Goal: Task Accomplishment & Management: Complete application form

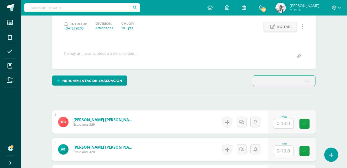
scroll to position [70, 0]
click at [284, 126] on input "text" at bounding box center [284, 123] width 20 height 10
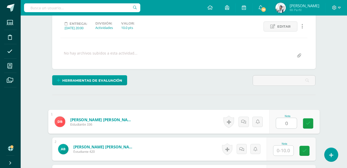
type input "0"
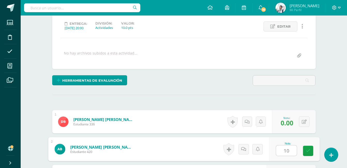
type input "10"
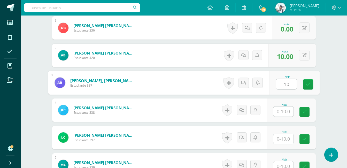
type input "10"
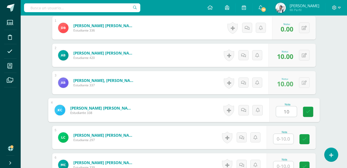
type input "10"
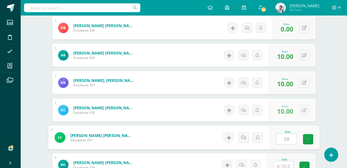
type input "10"
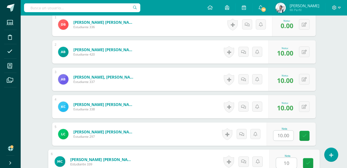
type input "10"
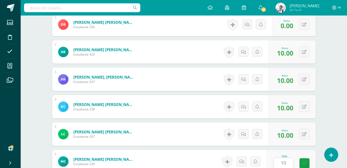
scroll to position [273, 0]
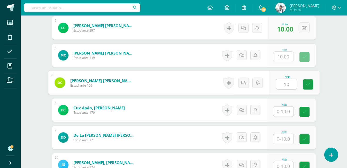
type input "10"
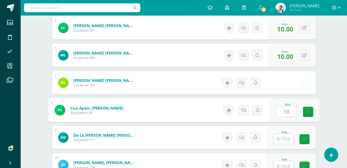
type input "10"
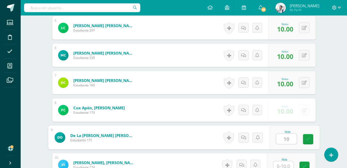
type input "10"
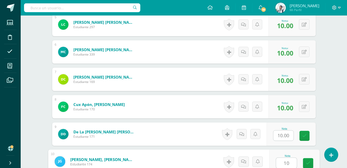
type input "10"
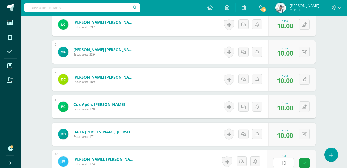
scroll to position [383, 0]
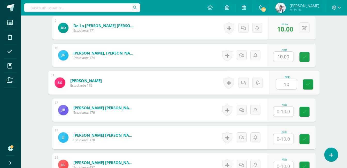
type input "10"
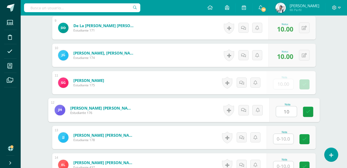
type input "10"
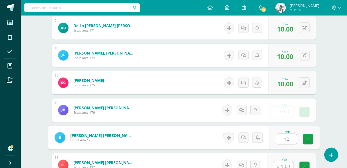
type input "10"
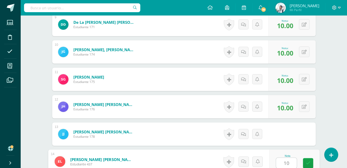
type input "10"
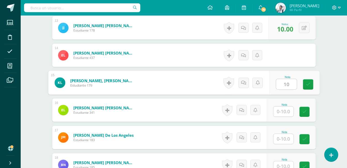
type input "10"
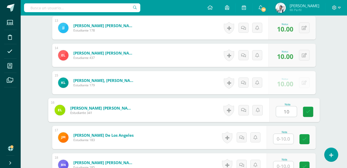
type input "10"
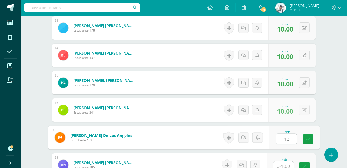
type input "10"
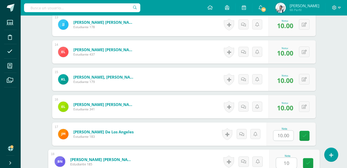
type input "10"
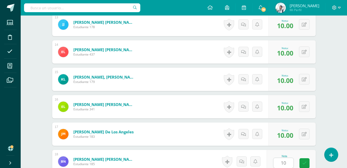
scroll to position [602, 0]
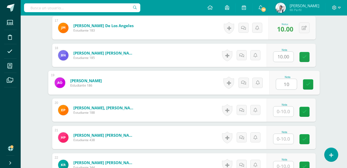
type input "10"
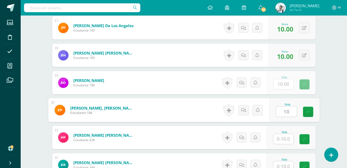
type input "10"
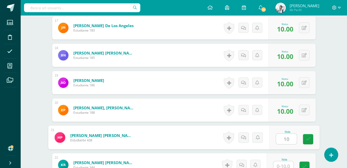
type input "10"
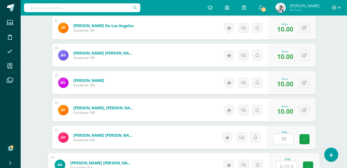
scroll to position [605, 0]
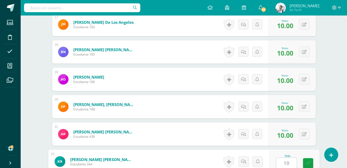
type input "10"
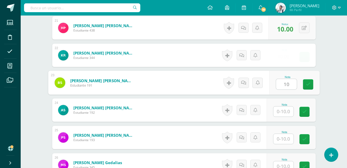
type input "10"
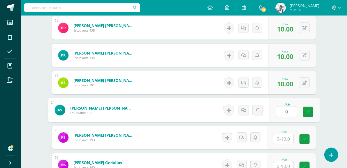
type input "0"
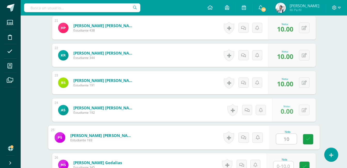
type input "10"
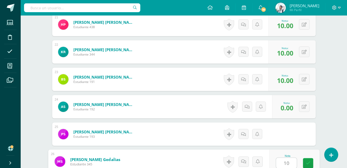
type input "10"
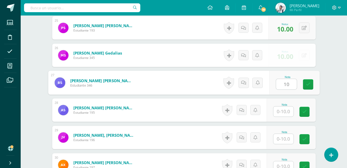
type input "10"
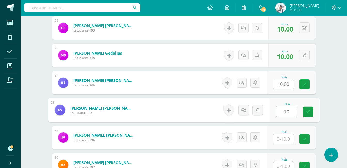
type input "10"
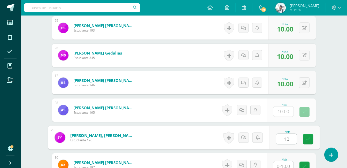
type input "10"
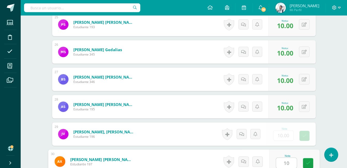
type input "10"
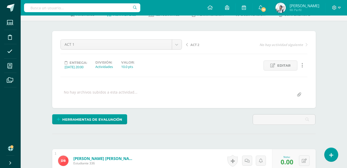
scroll to position [0, 0]
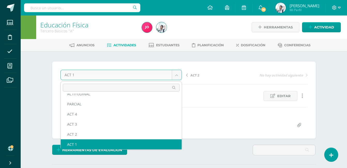
scroll to position [22, 0]
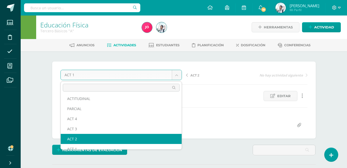
select select "/dashboard/teacher/grade-activity/22940/"
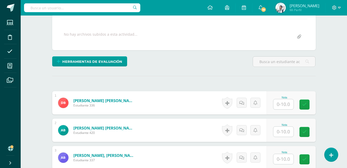
scroll to position [89, 0]
click at [281, 104] on input "text" at bounding box center [284, 104] width 20 height 10
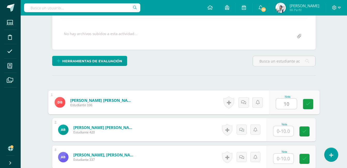
scroll to position [89, 0]
type input "10"
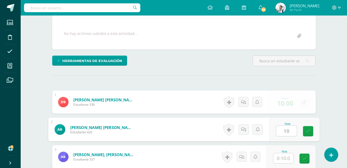
type input "10"
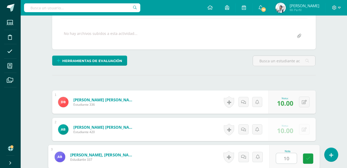
type input "10"
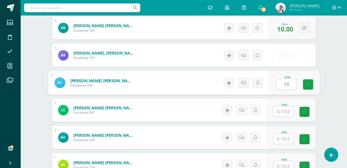
type input "10"
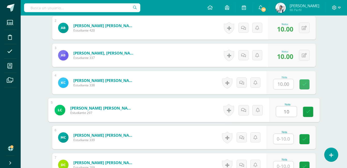
type input "10"
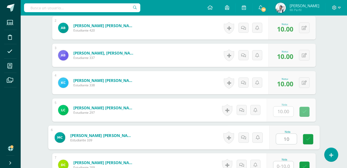
type input "10"
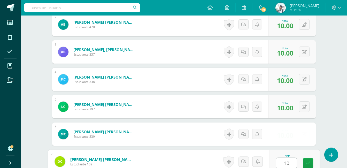
type input "10"
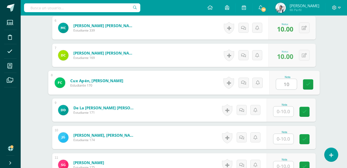
type input "10"
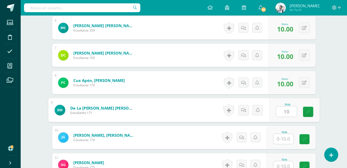
type input "10"
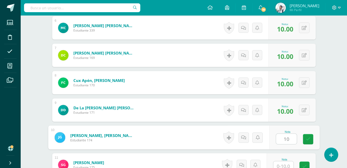
type input "10"
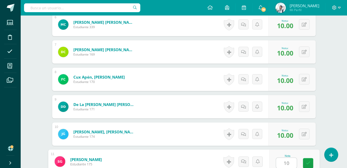
type input "1"
type input "0"
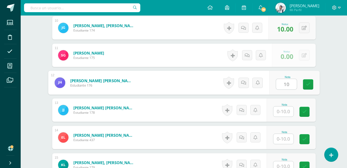
type input "10"
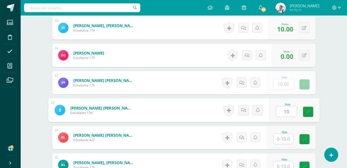
type input "10"
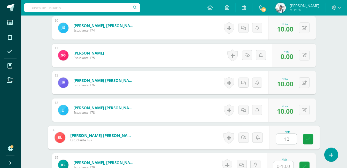
type input "10"
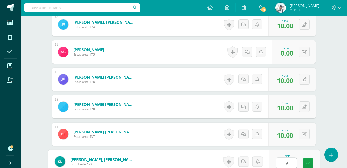
type input "9"
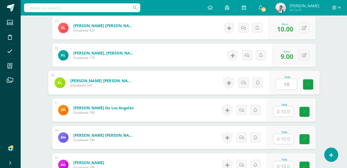
type input "10"
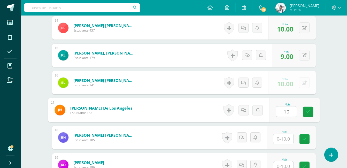
type input "10"
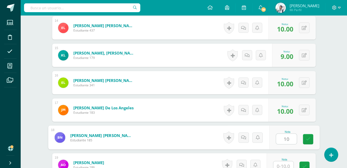
type input "10"
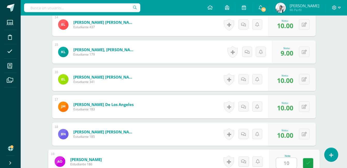
type input "1"
type input "9"
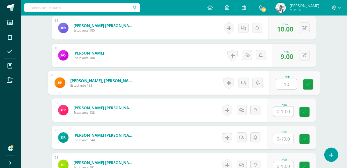
type input "10"
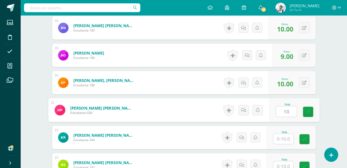
type input "10"
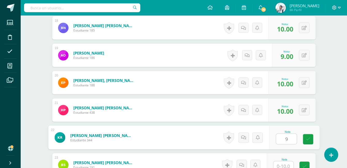
type input "9"
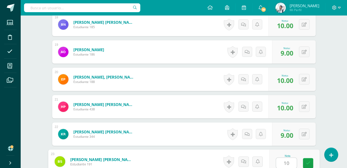
type input "10"
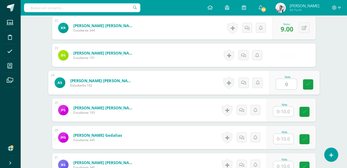
type input "0"
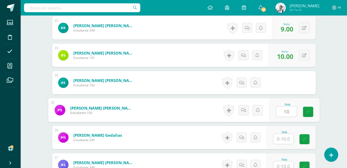
type input "10"
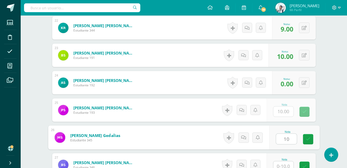
type input "10"
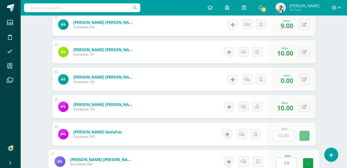
type input "10"
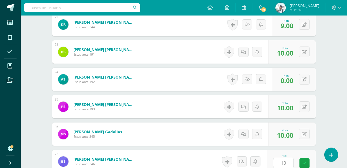
scroll to position [849, 0]
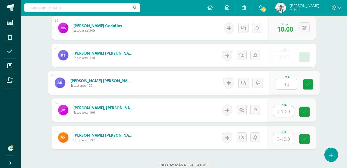
type input "10"
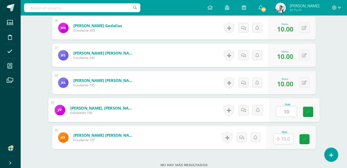
type input "10"
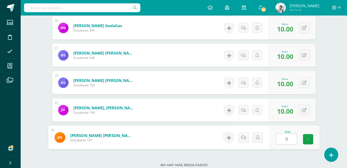
type input "9"
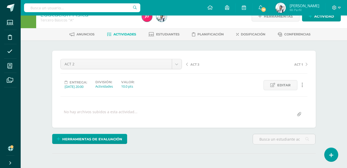
scroll to position [0, 0]
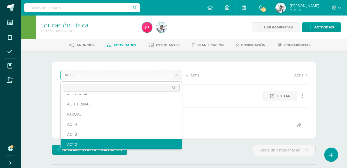
scroll to position [12, 0]
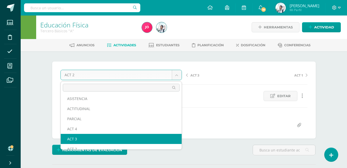
select select "/dashboard/teacher/grade-activity/22941/"
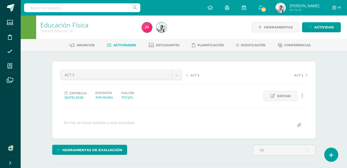
drag, startPoint x: 76, startPoint y: 118, endPoint x: 193, endPoint y: 179, distance: 132.1
click at [193, 168] on html "Estudiantes Disciplina Asistencia Mis cursos Archivos Soporte Ayuda Reportar un…" at bounding box center [173, 167] width 347 height 335
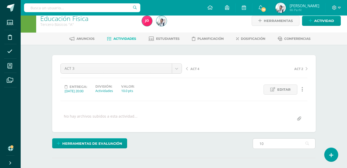
click at [284, 140] on input "10" at bounding box center [284, 144] width 62 height 10
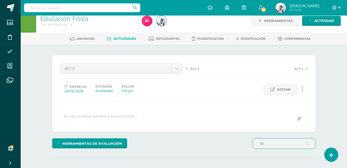
type input "1"
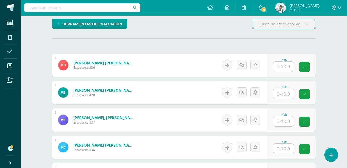
scroll to position [128, 0]
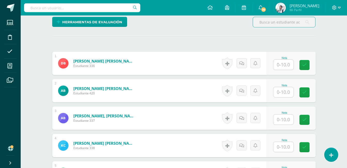
click at [284, 68] on input "text" at bounding box center [284, 65] width 20 height 10
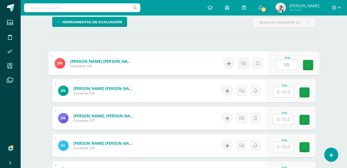
type input "10"
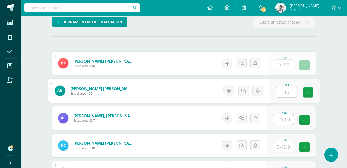
type input "10"
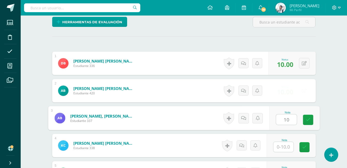
type input "10"
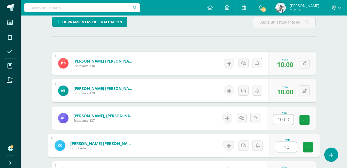
type input "10"
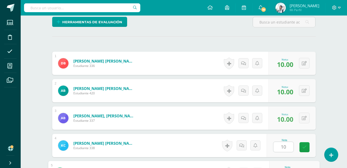
scroll to position [218, 0]
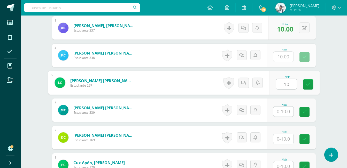
type input "10"
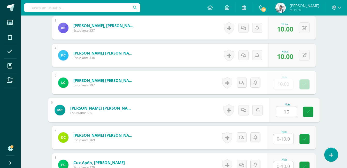
type input "10"
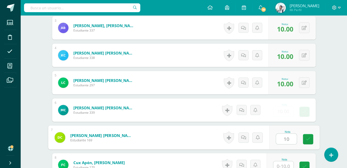
type input "10"
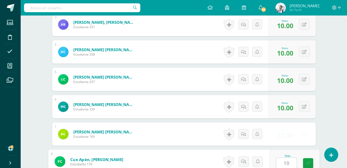
type input "10"
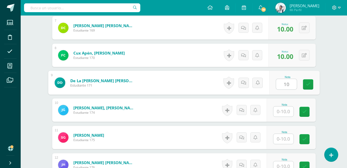
type input "10"
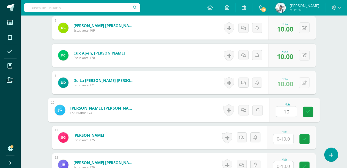
type input "10"
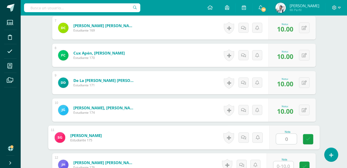
type input "0"
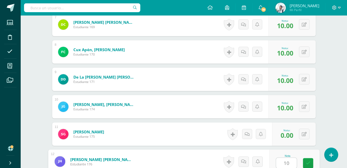
type input "10"
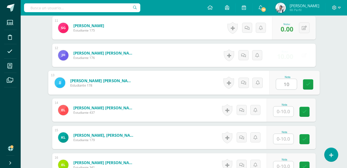
type input "10"
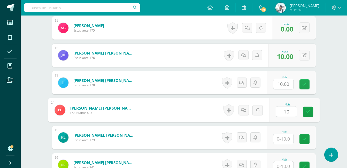
type input "10"
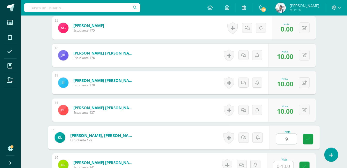
type input "9"
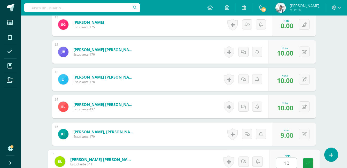
type input "10"
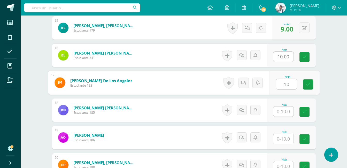
type input "10"
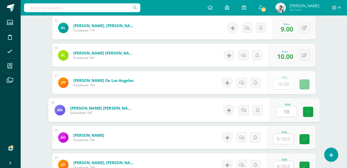
type input "10"
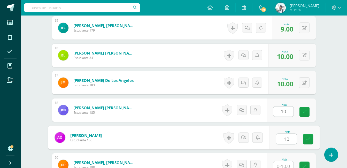
type input "10"
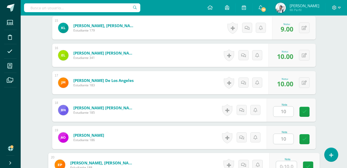
scroll to position [550, 0]
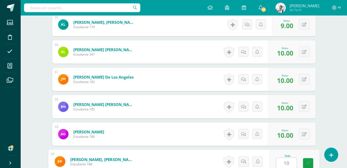
type input "10"
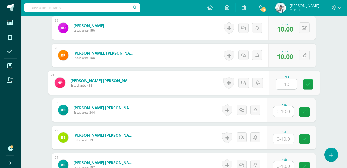
type input "10"
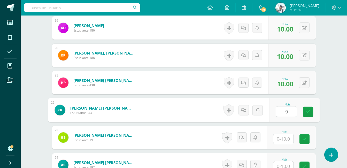
type input "9"
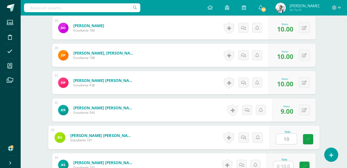
type input "10"
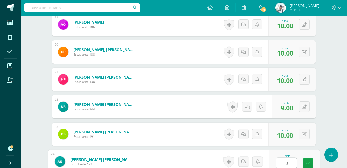
type input "0"
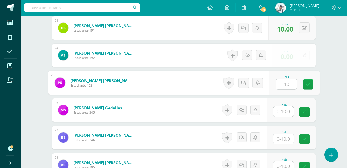
type input "10"
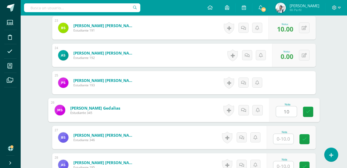
type input "10"
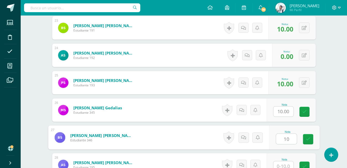
type input "10"
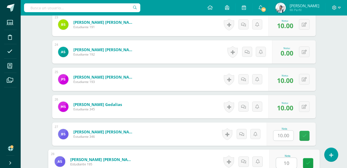
type input "10"
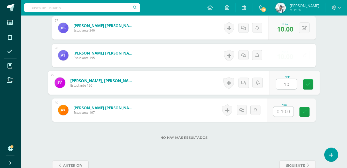
type input "10"
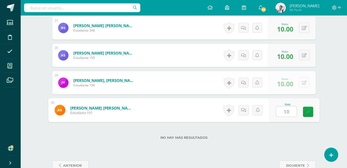
type input "10"
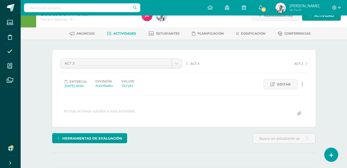
scroll to position [10, 0]
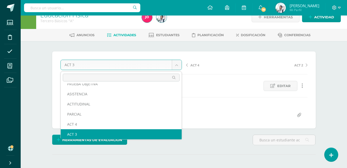
scroll to position [0, 0]
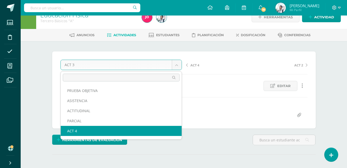
select select "/dashboard/teacher/grade-activity/22942/"
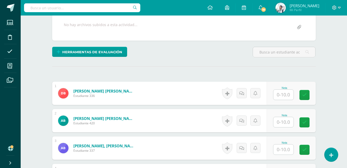
scroll to position [99, 0]
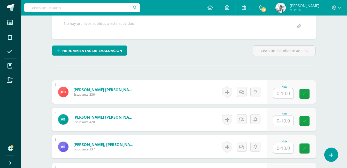
click at [279, 93] on input "text" at bounding box center [284, 93] width 20 height 10
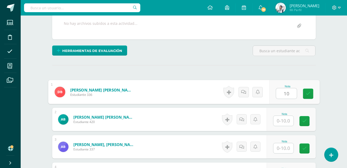
type input "10"
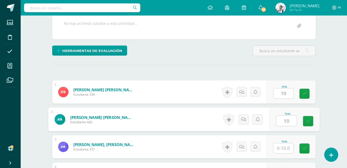
type input "10"
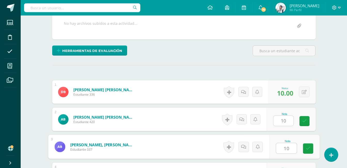
type input "10"
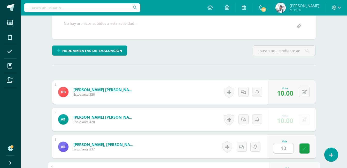
scroll to position [191, 0]
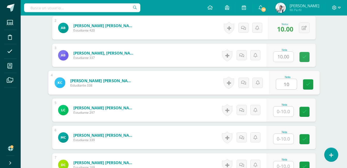
type input "10"
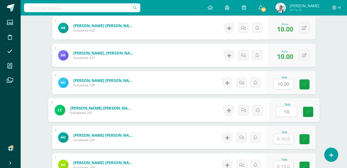
type input "10"
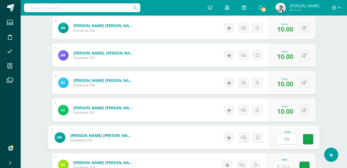
type input "10"
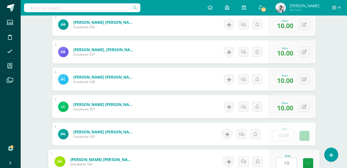
type input "10"
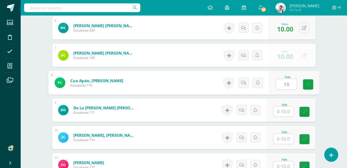
type input "10"
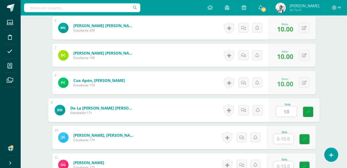
type input "10"
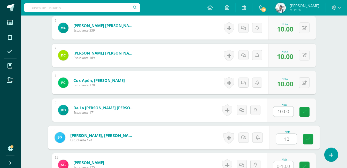
type input "10"
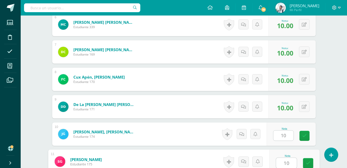
type input "10"
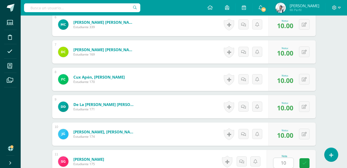
scroll to position [410, 0]
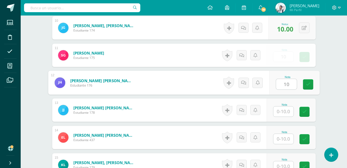
type input "10"
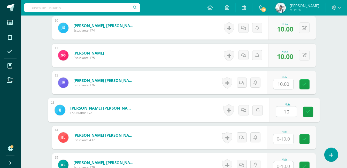
type input "10"
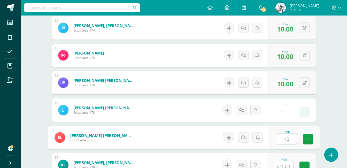
type input "10"
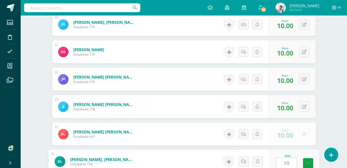
type input "10"
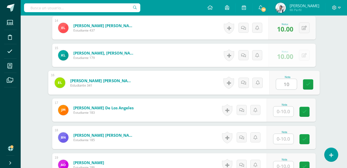
type input "10"
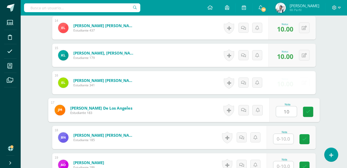
type input "10"
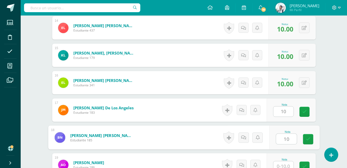
type input "10"
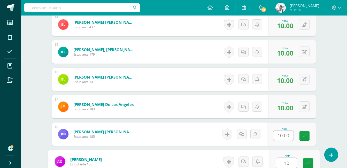
type input "10"
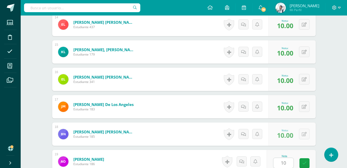
scroll to position [629, 0]
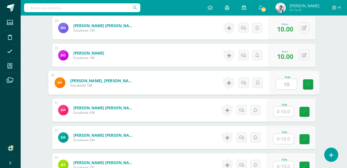
type input "10"
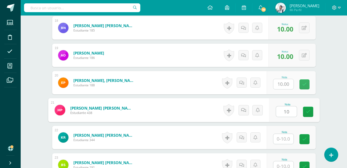
type input "10"
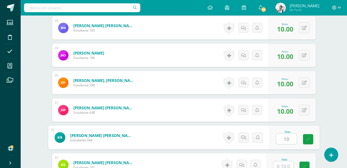
type input "10"
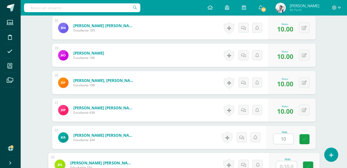
scroll to position [633, 0]
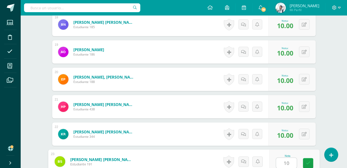
type input "10"
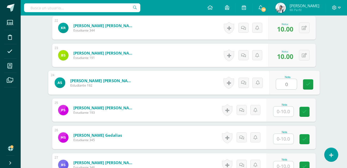
type input "0"
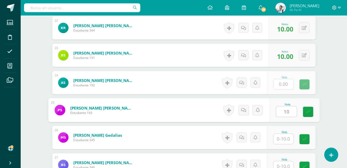
type input "10"
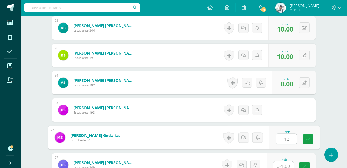
type input "10"
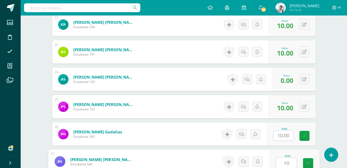
type input "10"
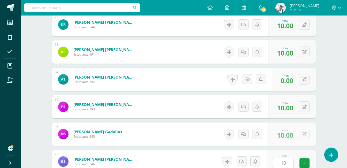
scroll to position [849, 0]
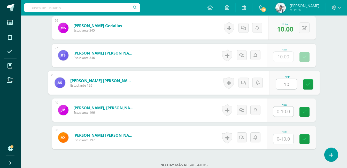
type input "10"
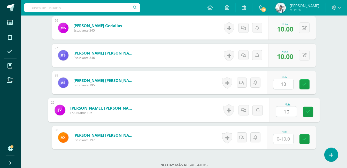
type input "10"
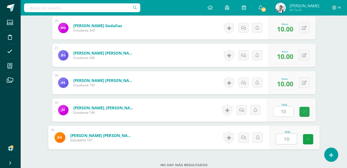
type input "10"
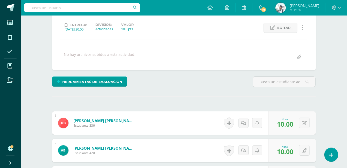
scroll to position [0, 0]
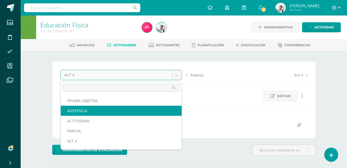
select select "/dashboard/teacher/grade-activity/22944/"
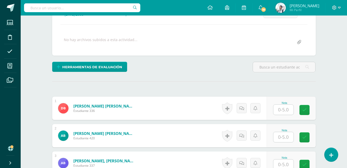
scroll to position [89, 0]
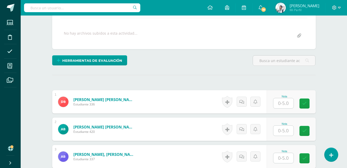
click at [279, 103] on input "text" at bounding box center [284, 103] width 20 height 10
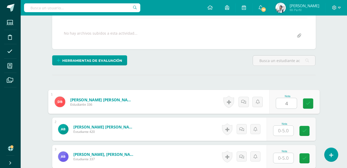
type input "4"
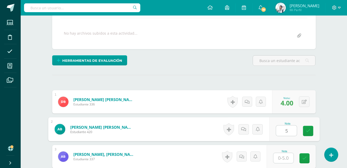
type input "5"
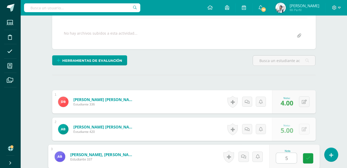
type input "5"
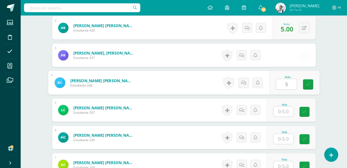
type input "5"
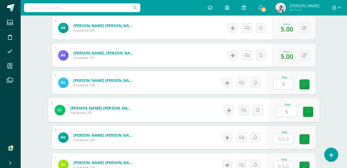
type input "5"
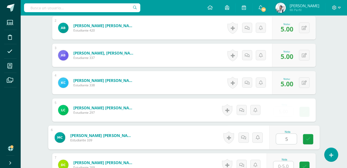
type input "5"
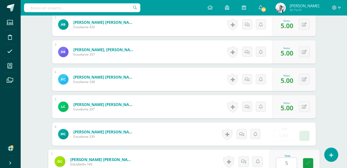
type input "5"
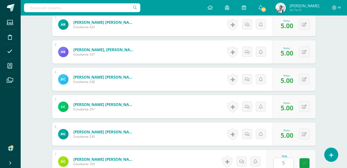
scroll to position [300, 0]
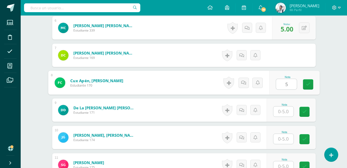
type input "5"
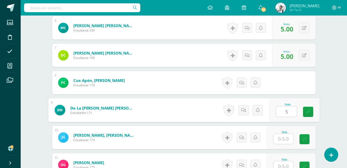
type input "5"
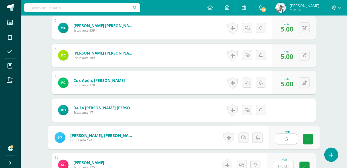
type input "5"
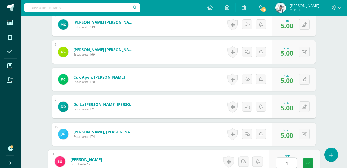
type input "4"
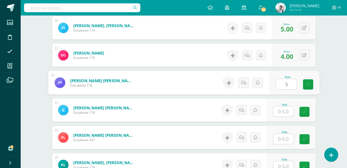
type input "5"
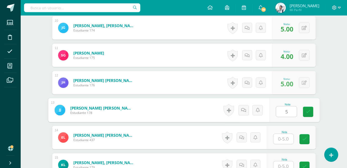
type input "5"
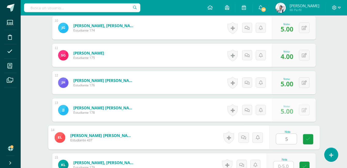
type input "5"
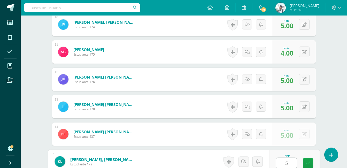
type input "5"
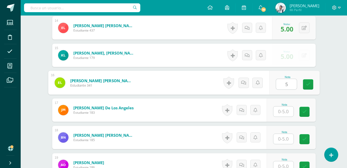
type input "5"
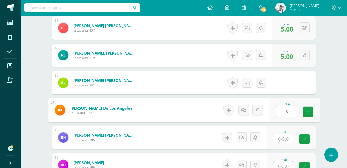
type input "5"
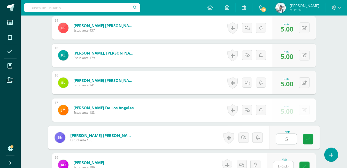
type input "5"
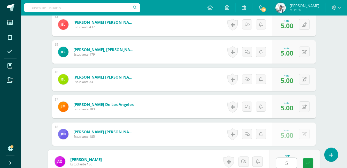
type input "5"
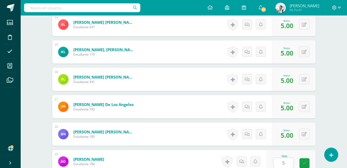
scroll to position [629, 0]
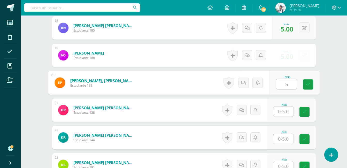
type input "5"
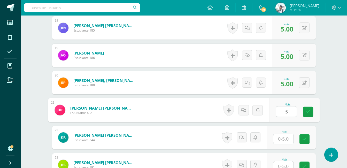
type input "5"
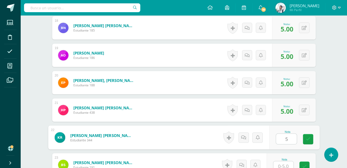
type input "5"
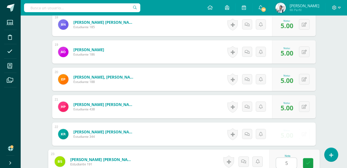
type input "5"
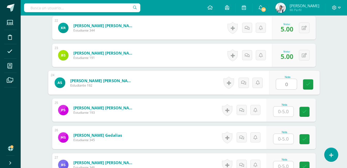
type input "0"
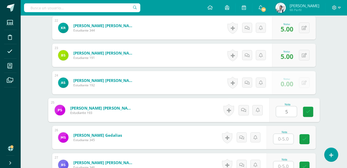
type input "5"
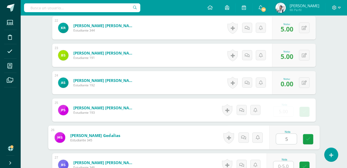
type input "5"
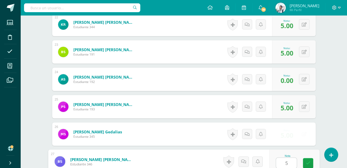
type input "5"
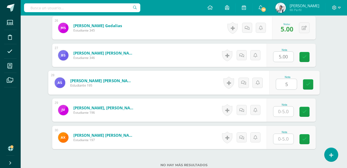
type input "5"
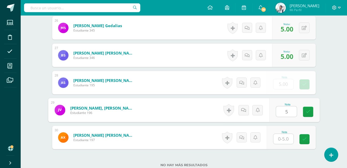
type input "5"
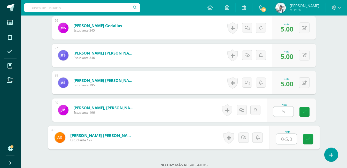
type input "5"
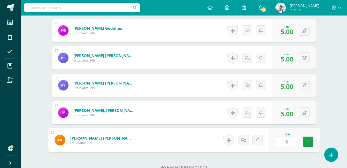
scroll to position [889, 0]
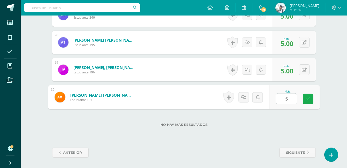
click at [308, 103] on link at bounding box center [308, 99] width 10 height 10
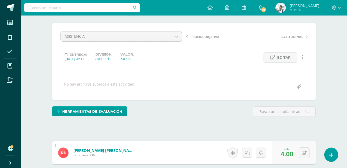
scroll to position [0, 0]
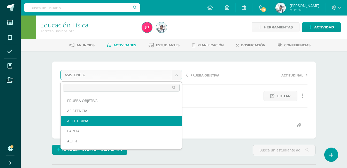
select select "/dashboard/teacher/grade-activity/22945/"
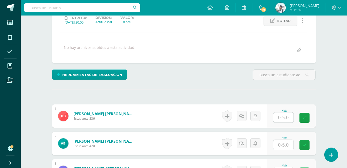
scroll to position [75, 0]
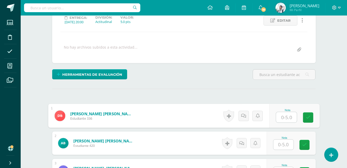
click at [279, 116] on input "text" at bounding box center [286, 117] width 21 height 10
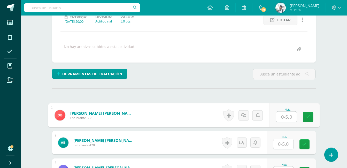
scroll to position [76, 0]
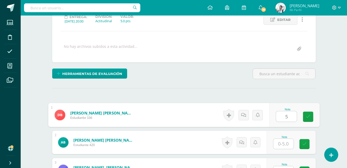
type input "5"
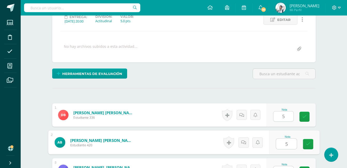
type input "5"
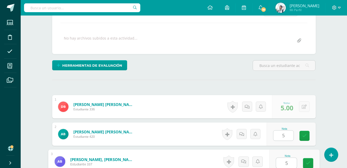
type input "5"
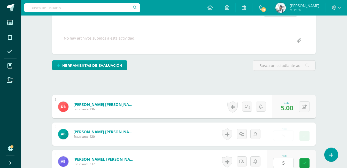
scroll to position [191, 0]
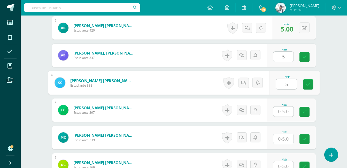
type input "5"
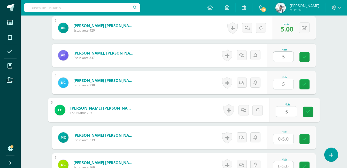
type input "5"
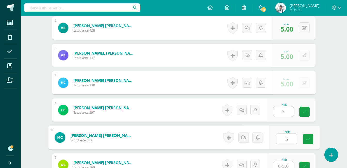
type input "5"
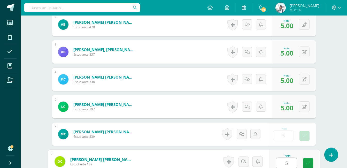
type input "5"
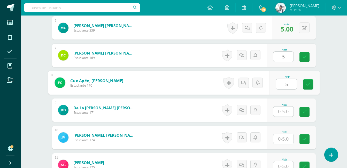
type input "5"
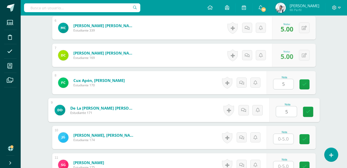
type input "5"
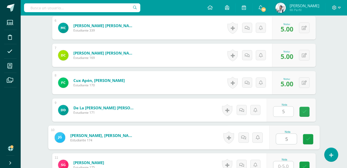
type input "5"
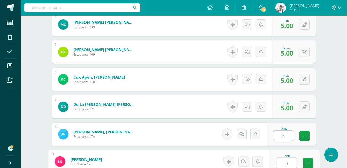
type input "5"
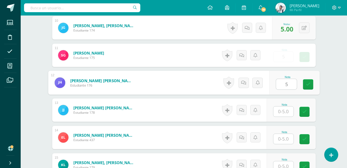
type input "5"
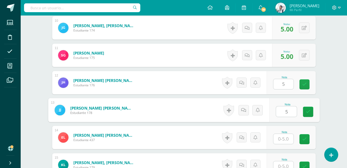
type input "5"
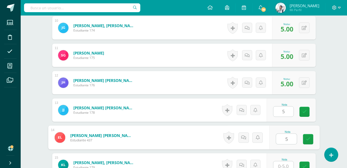
type input "5"
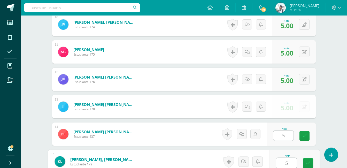
type input "5"
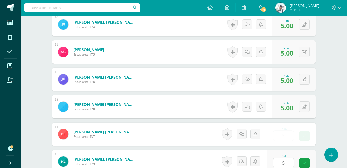
scroll to position [520, 0]
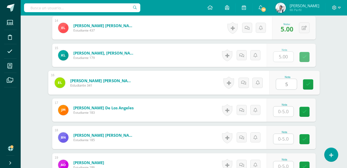
type input "5"
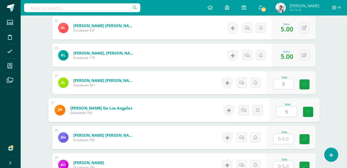
type input "5"
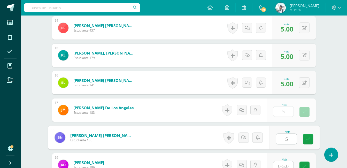
type input "5"
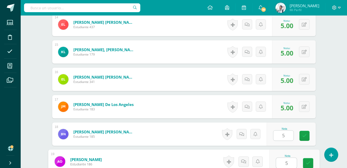
type input "5"
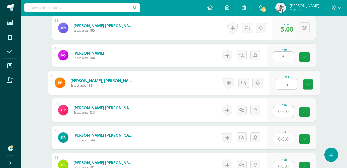
type input "5"
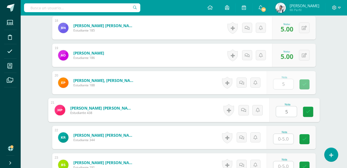
type input "5"
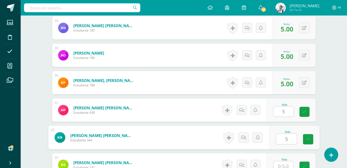
type input "5"
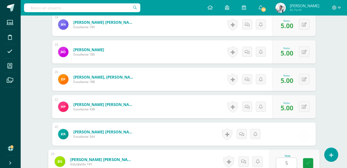
type input "5"
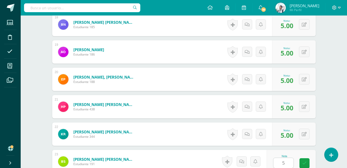
scroll to position [739, 0]
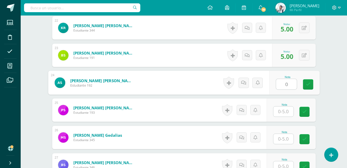
type input "0"
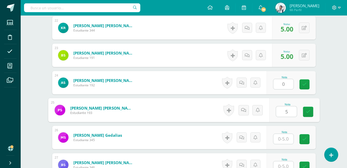
type input "5"
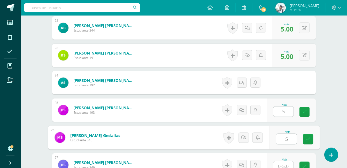
type input "5"
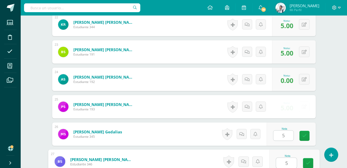
type input "5"
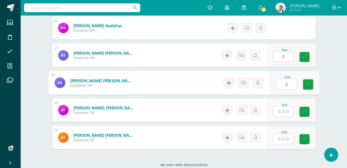
type input "5"
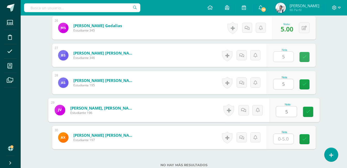
type input "5"
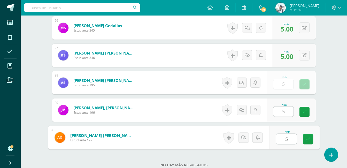
type input "5"
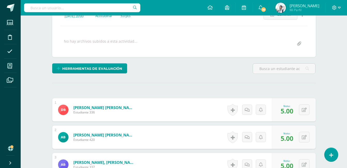
scroll to position [0, 0]
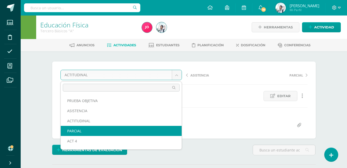
select select "/dashboard/teacher/grade-activity/22943/"
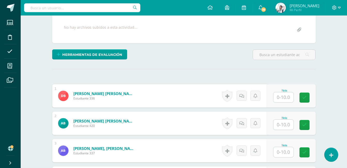
scroll to position [96, 0]
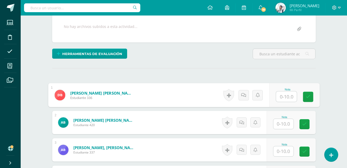
click at [286, 97] on input "text" at bounding box center [286, 97] width 21 height 10
type input "10"
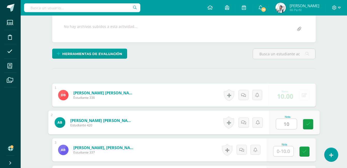
type input "10"
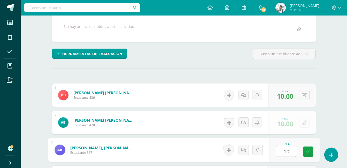
type input "10"
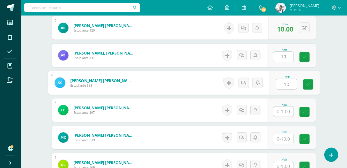
type input "10"
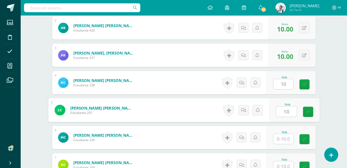
type input "10"
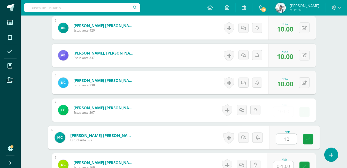
type input "10"
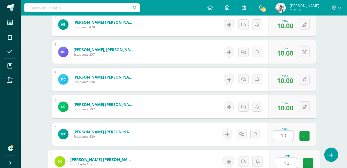
type input "10"
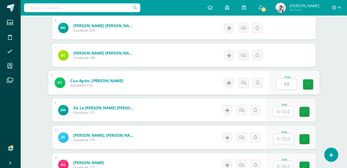
type input "10"
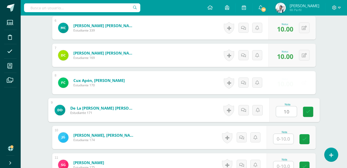
type input "10"
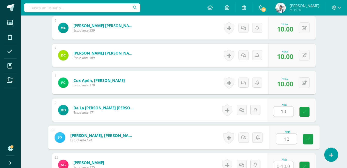
type input "10"
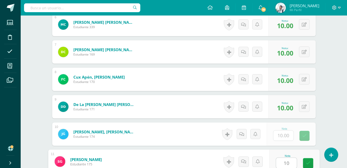
type input "10"
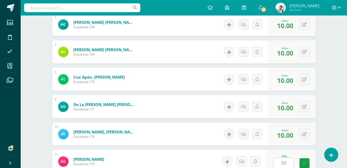
scroll to position [410, 0]
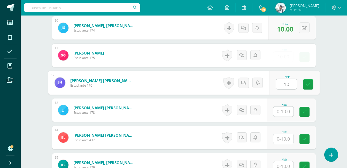
type input "10"
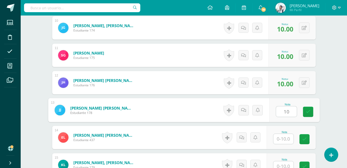
type input "10"
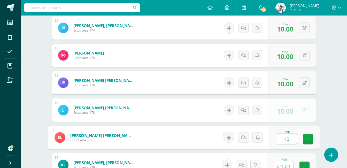
type input "10"
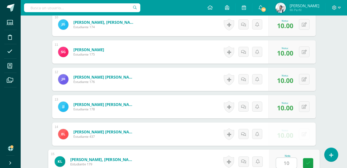
type input "10"
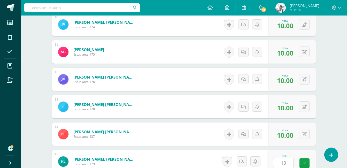
scroll to position [520, 0]
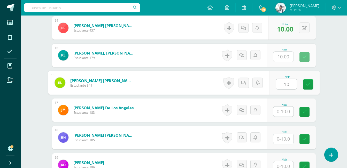
type input "10"
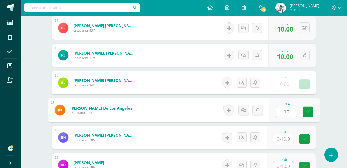
type input "10"
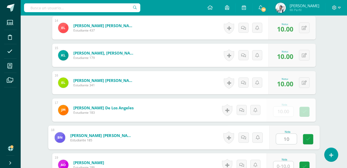
type input "10"
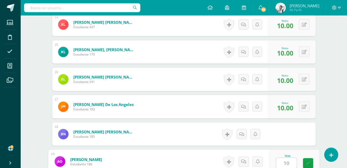
type input "10"
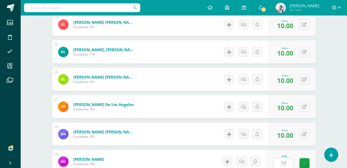
scroll to position [629, 0]
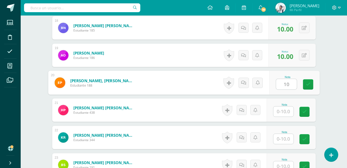
type input "10"
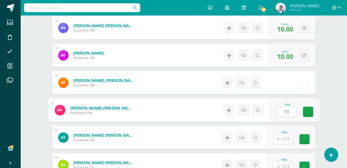
type input "10"
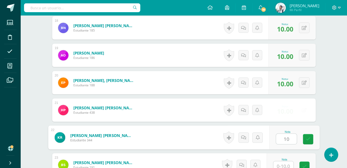
type input "10"
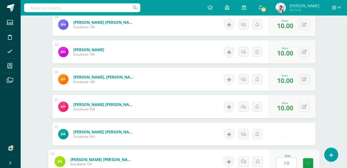
type input "10"
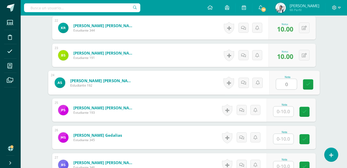
type input "0"
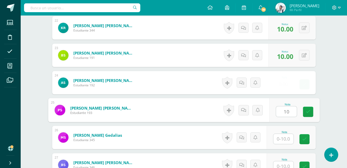
type input "10"
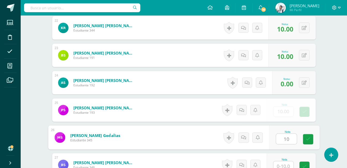
type input "10"
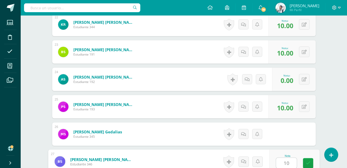
type input "10"
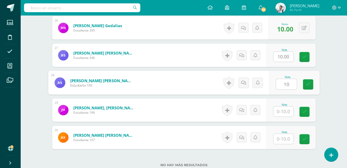
type input "10"
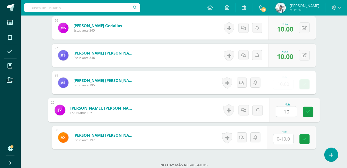
type input "10"
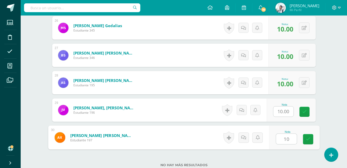
type input "10"
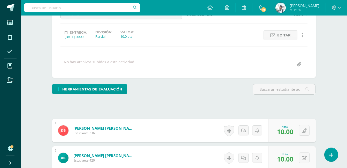
scroll to position [0, 0]
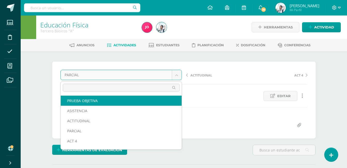
select select "/dashboard/teacher/grade-activity/22946/"
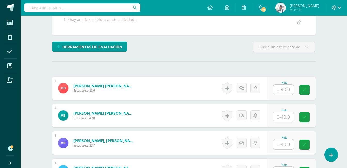
scroll to position [103, 0]
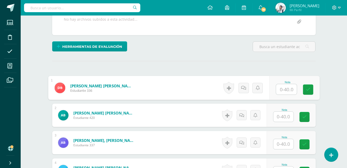
click at [286, 92] on input "text" at bounding box center [286, 89] width 21 height 10
type input "40"
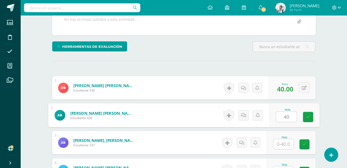
type input "40"
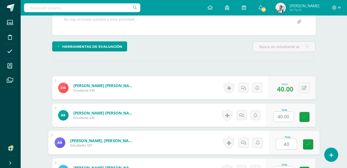
type input "40"
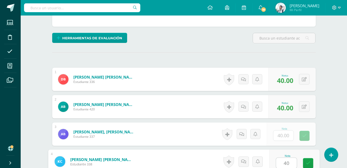
type input "40"
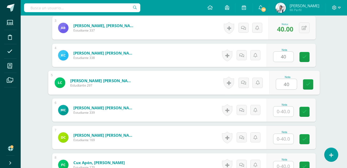
type input "40"
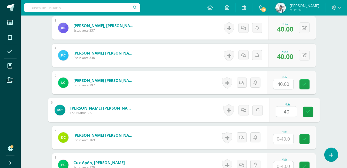
type input "40"
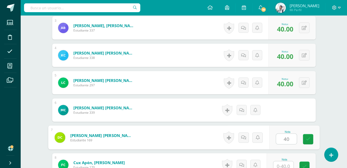
type input "40"
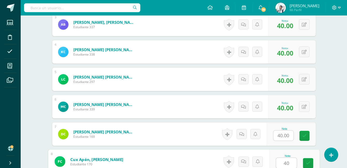
type input "40"
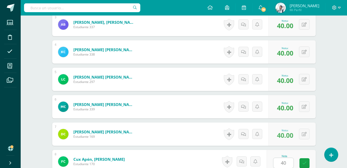
scroll to position [328, 0]
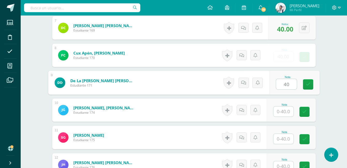
type input "40"
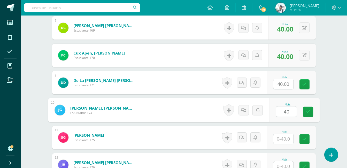
type input "40"
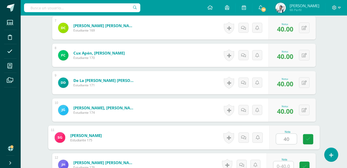
type input "40"
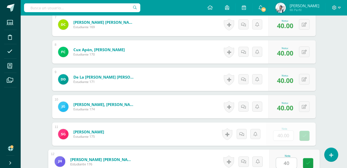
type input "40"
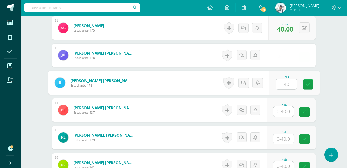
type input "40"
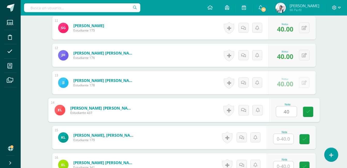
type input "40"
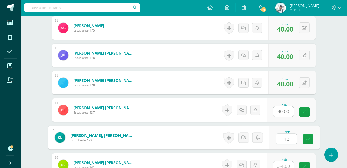
type input "40"
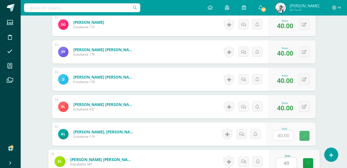
type input "40"
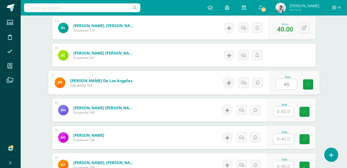
type input "40"
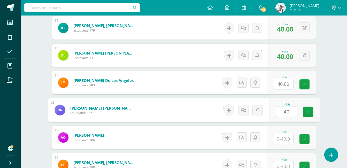
type input "40"
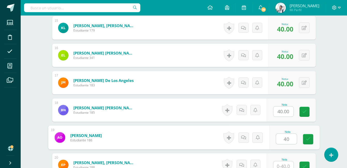
type input "40"
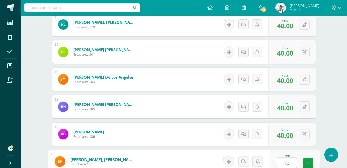
type input "40"
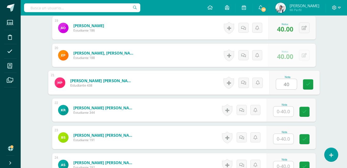
type input "40"
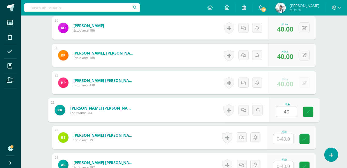
type input "40"
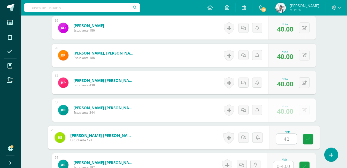
type input "40"
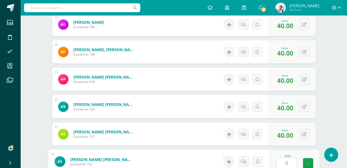
type input "0"
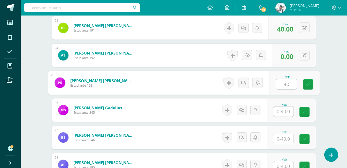
type input "40"
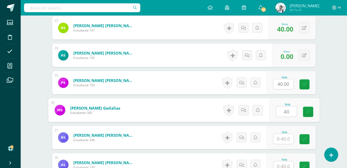
type input "40"
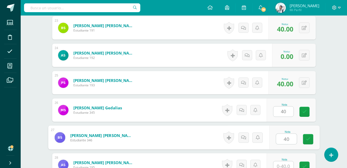
type input "40"
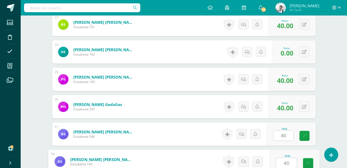
type input "40"
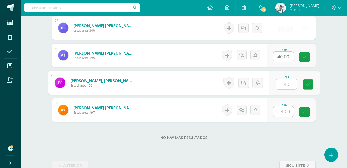
type input "40"
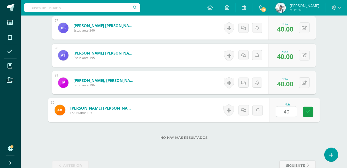
type input "40"
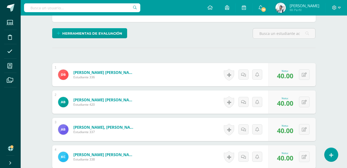
scroll to position [0, 0]
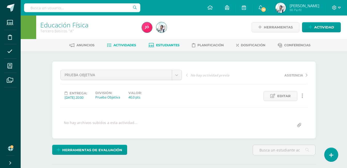
click at [172, 46] on span "Estudiantes" at bounding box center [168, 45] width 24 height 4
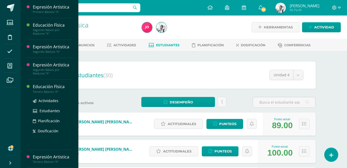
click at [53, 132] on div "Educación Física Tercero Básicos "A" Actividades Estudiantes Planificación Dosi…" at bounding box center [50, 115] width 46 height 70
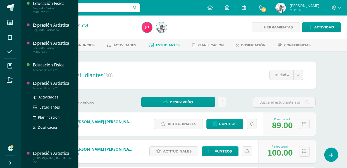
click at [62, 82] on div "Expresión Artistica" at bounding box center [52, 83] width 39 height 6
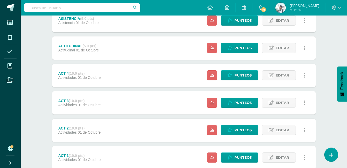
scroll to position [168, 0]
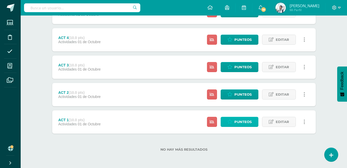
click at [245, 122] on span "Punteos" at bounding box center [243, 122] width 17 height 10
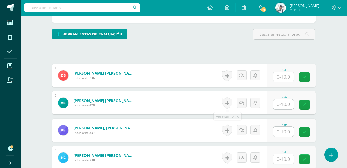
scroll to position [117, 0]
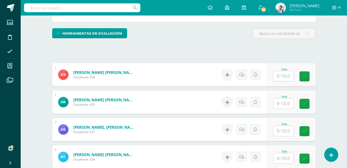
click at [289, 76] on input "text" at bounding box center [284, 76] width 20 height 10
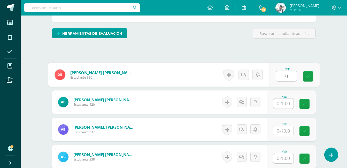
type input "0"
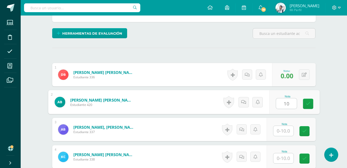
type input "10"
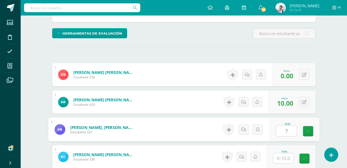
type input "7"
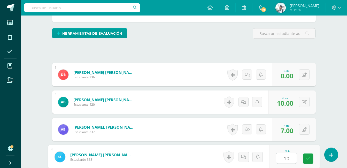
type input "10"
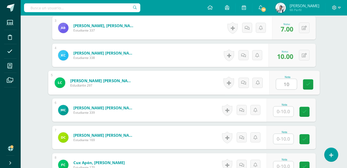
type input "10"
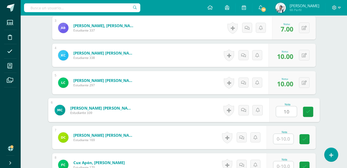
type input "10"
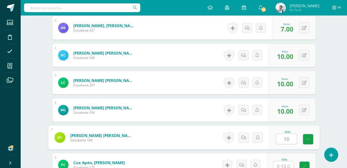
type input "10"
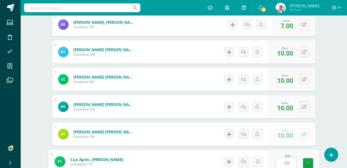
type input "10"
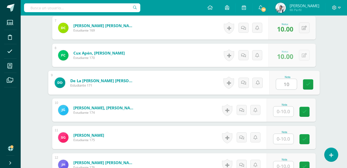
type input "10"
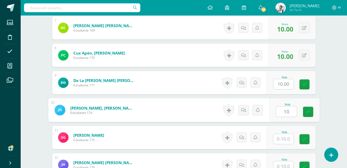
type input "10"
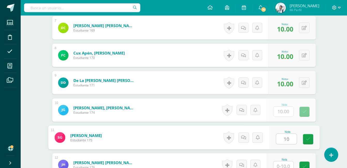
type input "10"
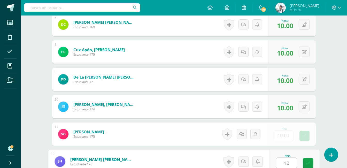
type input "10"
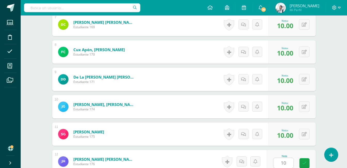
scroll to position [437, 0]
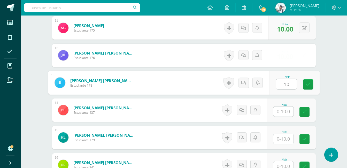
type input "10"
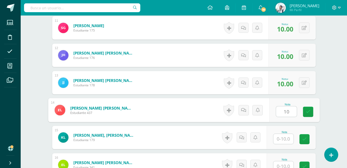
type input "10"
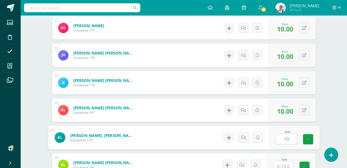
type input "10"
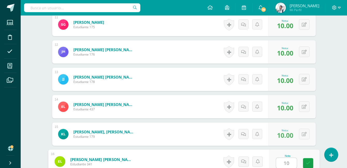
type input "10"
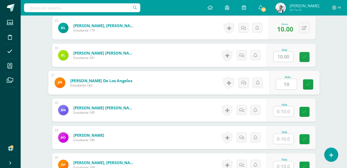
type input "10"
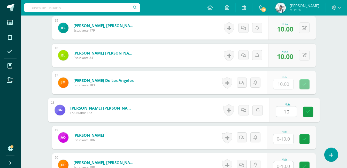
type input "10"
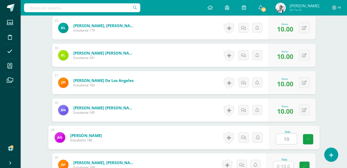
type input "10"
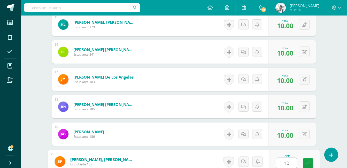
type input "10"
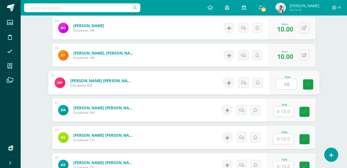
type input "10"
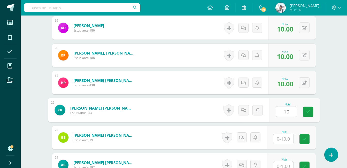
type input "10"
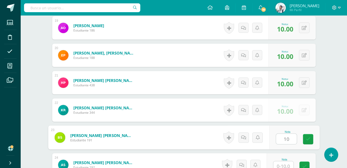
type input "10"
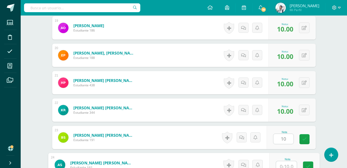
scroll to position [660, 0]
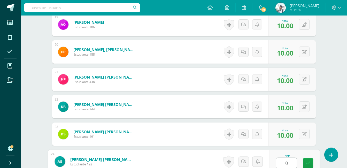
type input "0"
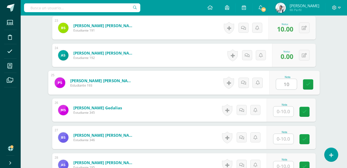
type input "10"
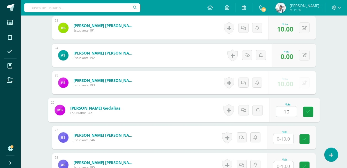
type input "10"
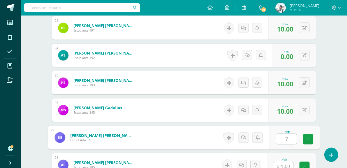
type input "7"
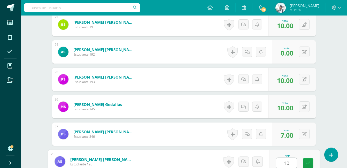
type input "10"
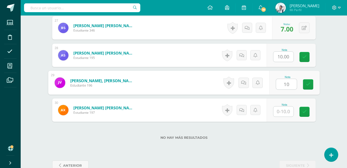
type input "10"
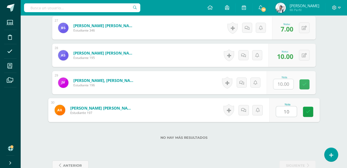
type input "10"
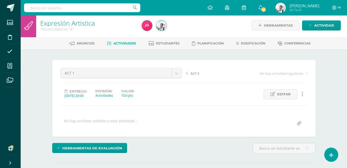
scroll to position [0, 0]
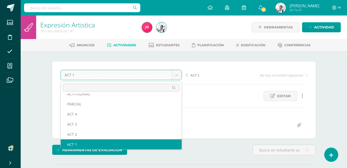
scroll to position [22, 0]
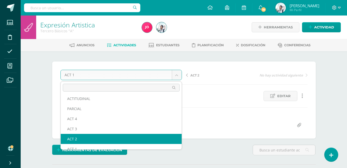
select select "/dashboard/teacher/grade-activity/22993/"
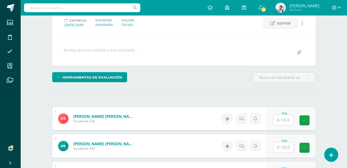
scroll to position [73, 0]
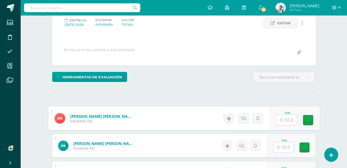
click at [278, 123] on input "text" at bounding box center [286, 120] width 21 height 10
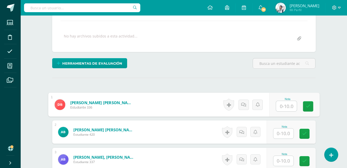
scroll to position [87, 0]
type input "10"
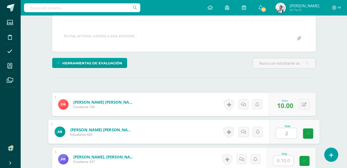
type input "2"
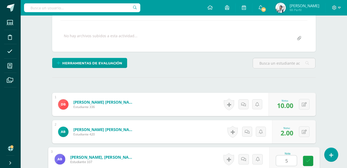
type input "5"
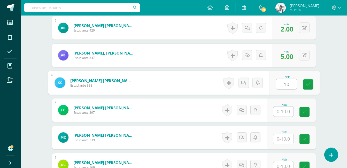
type input "10"
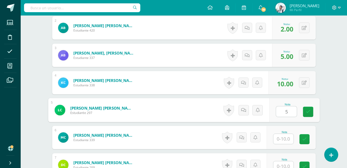
type input "5"
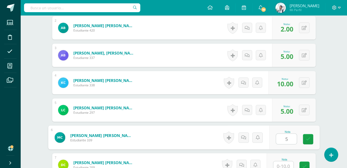
type input "5"
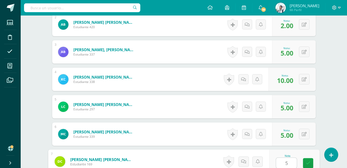
type input "5"
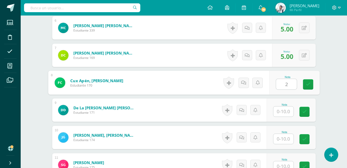
type input "2"
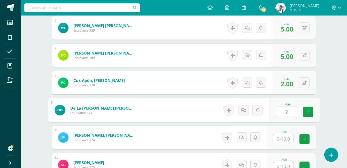
type input "2"
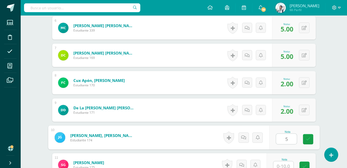
type input "5"
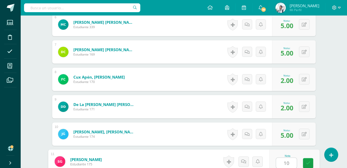
type input "10"
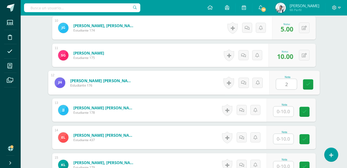
type input "2"
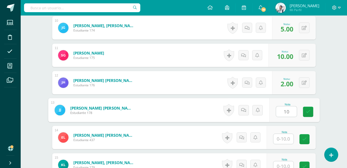
type input "10"
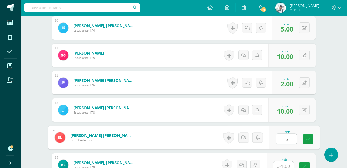
type input "5"
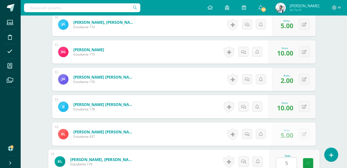
type input "5"
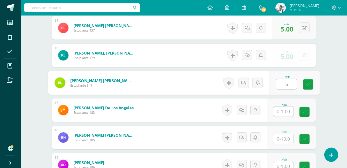
type input "5"
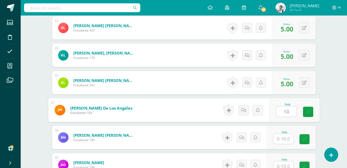
type input "10"
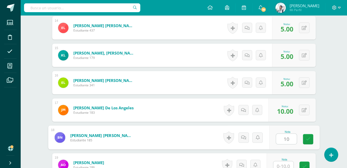
type input "10"
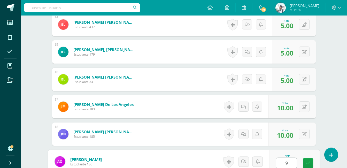
type input "9"
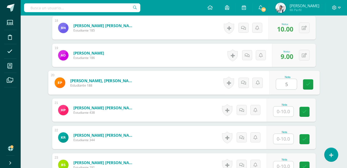
type input "5"
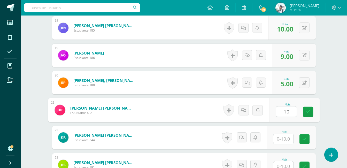
type input "10"
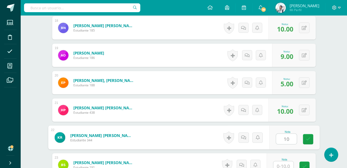
type input "10"
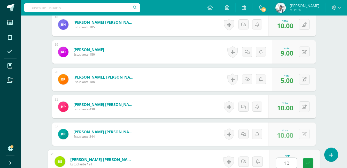
type input "10"
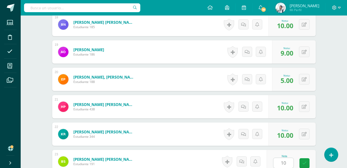
scroll to position [739, 0]
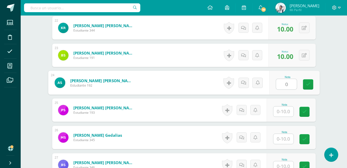
type input "0"
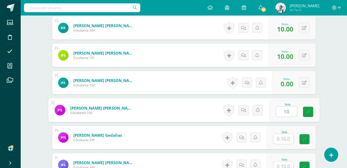
type input "10"
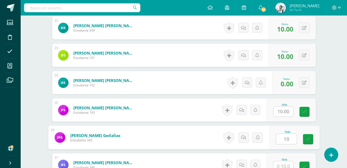
type input "10"
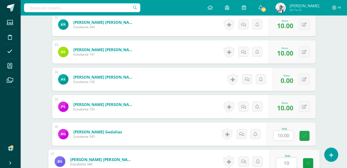
type input "10"
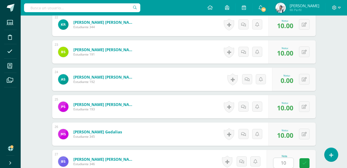
scroll to position [849, 0]
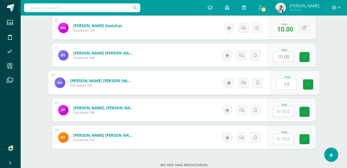
type input "10"
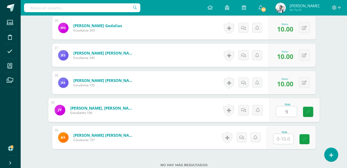
type input "9"
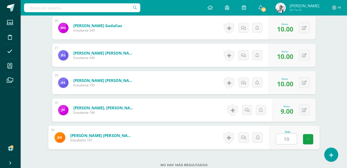
type input "10"
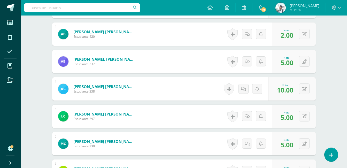
scroll to position [0, 0]
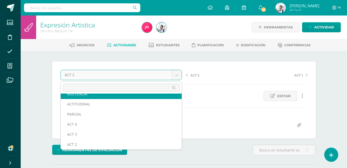
scroll to position [12, 0]
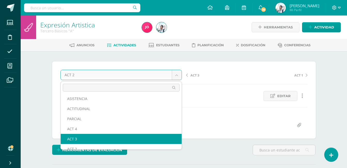
select select "/dashboard/teacher/grade-activity/22994/"
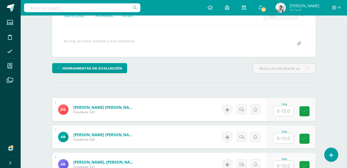
scroll to position [82, 0]
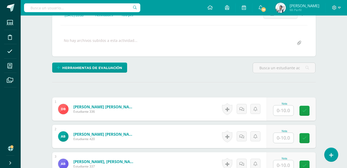
click at [282, 115] on input "text" at bounding box center [284, 110] width 20 height 10
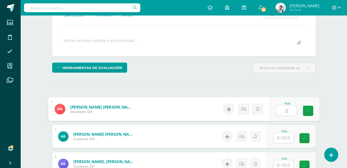
type input "2"
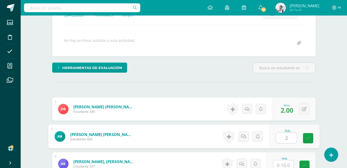
type input "2"
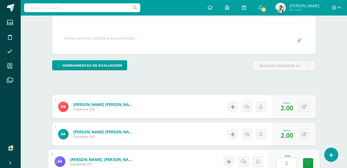
type input "2"
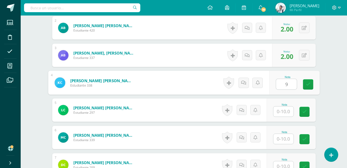
type input "9"
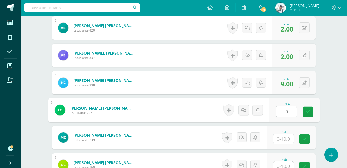
type input "9"
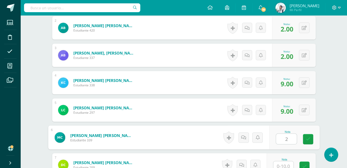
type input "2"
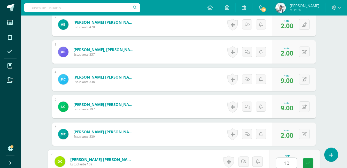
type input "10"
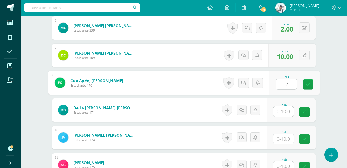
type input "2"
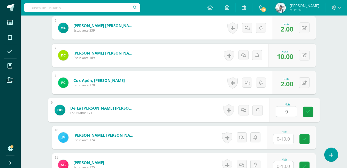
type input "9"
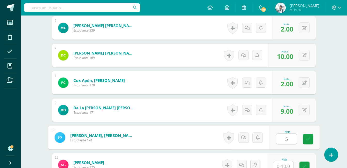
type input "5"
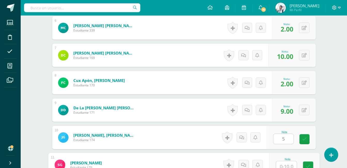
scroll to position [304, 0]
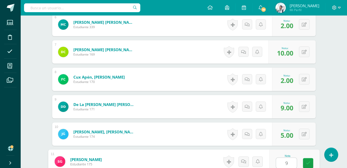
type input "9"
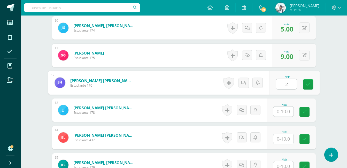
type input "2"
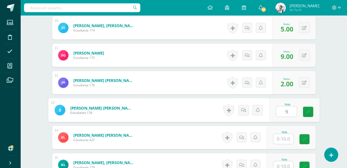
type input "9"
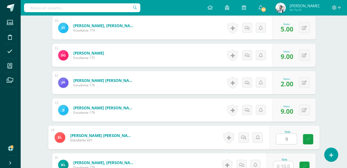
type input "9"
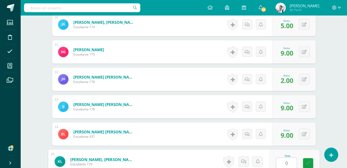
type input "0"
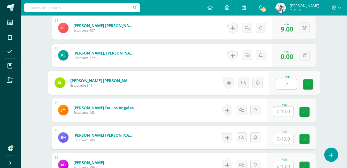
type input "2"
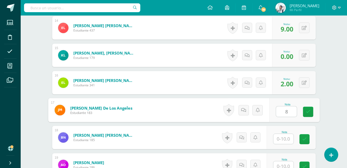
type input "8"
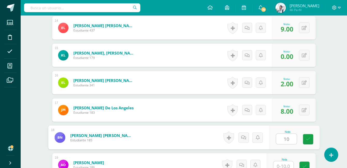
type input "10"
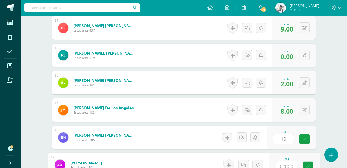
scroll to position [523, 0]
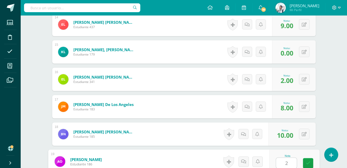
type input "2"
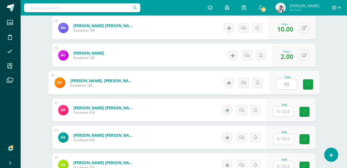
type input "10"
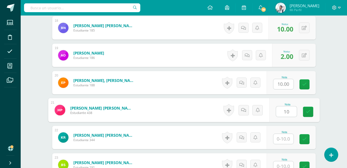
type input "10"
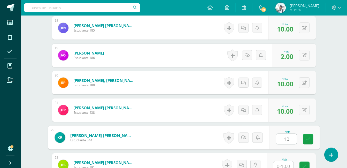
type input "10"
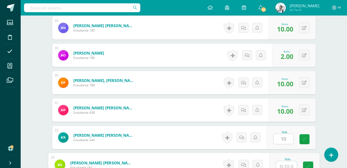
scroll to position [633, 0]
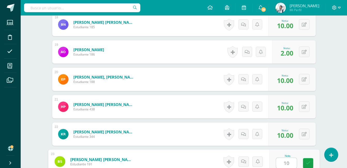
type input "10"
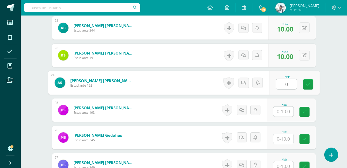
type input "0"
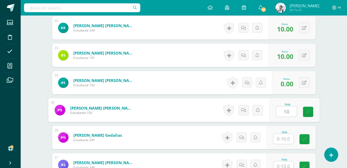
type input "10"
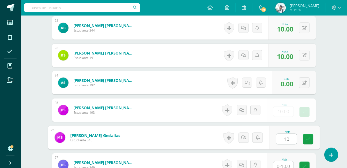
type input "10"
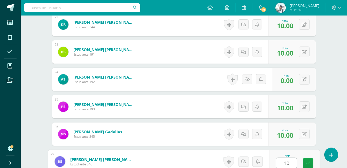
type input "10"
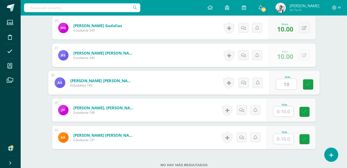
type input "10"
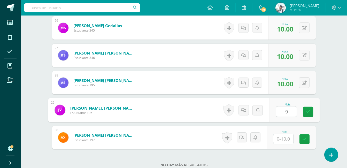
type input "9"
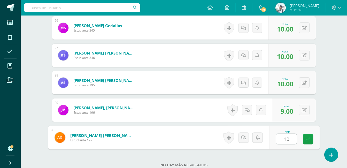
type input "10"
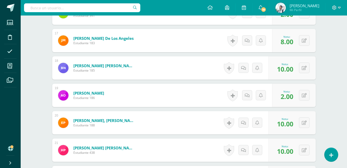
scroll to position [589, 0]
click at [304, 93] on icon at bounding box center [304, 95] width 5 height 4
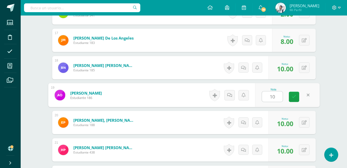
type input "10"
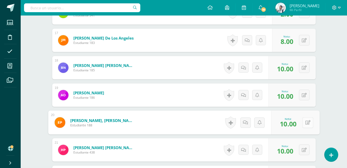
click at [308, 124] on icon at bounding box center [307, 122] width 5 height 4
type input "6"
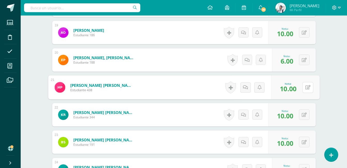
scroll to position [652, 0]
click at [307, 86] on icon at bounding box center [307, 87] width 5 height 4
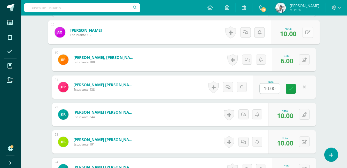
click at [304, 35] on button at bounding box center [308, 32] width 11 height 11
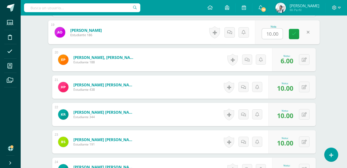
type input "2"
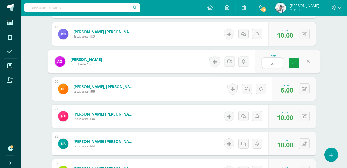
scroll to position [622, 0]
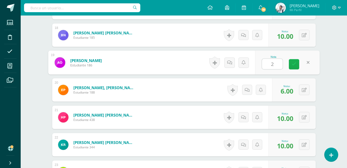
click at [294, 61] on link at bounding box center [294, 64] width 10 height 10
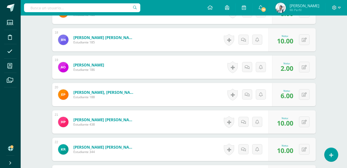
scroll to position [618, 0]
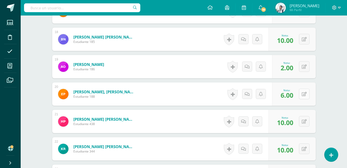
click at [304, 94] on button at bounding box center [304, 94] width 11 height 11
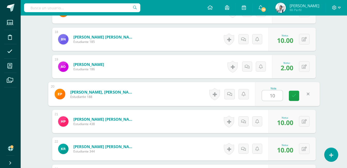
type input "10"
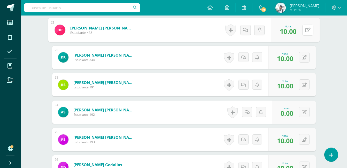
scroll to position [710, 0]
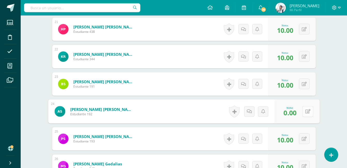
click at [302, 113] on div "0 Logros Logros obtenidos Aún no hay logros agregados Nota: 0.00" at bounding box center [297, 112] width 45 height 24
click at [307, 86] on button at bounding box center [304, 84] width 11 height 11
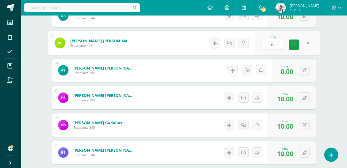
scroll to position [752, 0]
type input "6"
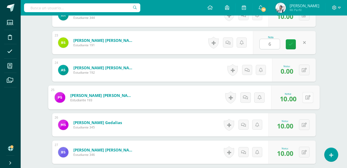
click at [303, 97] on button at bounding box center [308, 97] width 11 height 11
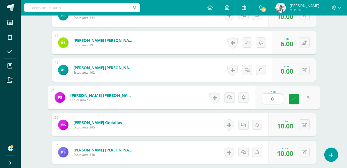
type input "0"
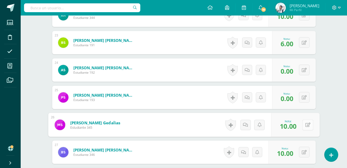
click at [306, 126] on icon at bounding box center [307, 125] width 5 height 4
type input "8"
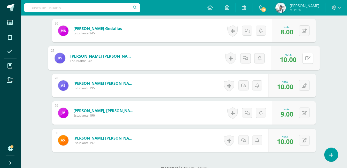
scroll to position [846, 0]
click at [304, 109] on button at bounding box center [304, 112] width 11 height 11
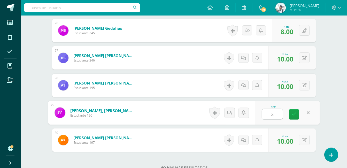
type input "2"
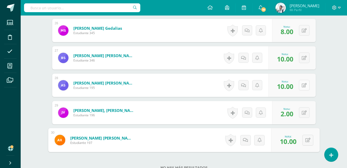
click at [303, 86] on button at bounding box center [304, 85] width 11 height 11
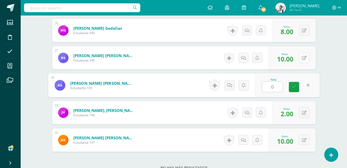
type input "0"
click at [304, 62] on button at bounding box center [304, 57] width 11 height 11
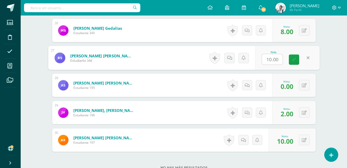
type input "9"
type input "0"
click at [293, 60] on icon at bounding box center [294, 59] width 5 height 4
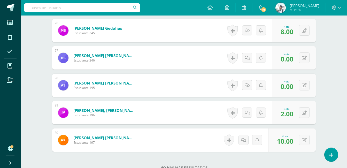
click at [293, 60] on span "0.00" at bounding box center [287, 59] width 13 height 9
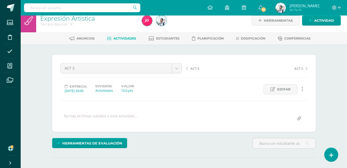
scroll to position [0, 0]
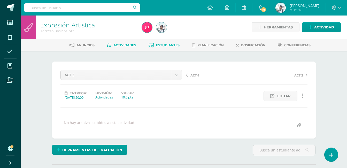
click at [165, 44] on span "Estudiantes" at bounding box center [168, 45] width 24 height 4
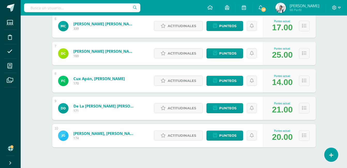
scroll to position [247, 0]
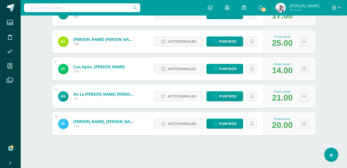
drag, startPoint x: 228, startPoint y: 109, endPoint x: 232, endPoint y: 82, distance: 26.6
click at [232, 82] on div "1 [PERSON_NAME] [PERSON_NAME] 336 Punteo actual: 12.00 Actitudinales Punteos As…" at bounding box center [184, 1] width 264 height 270
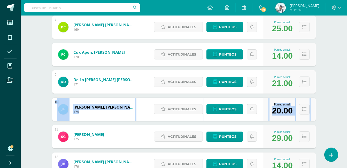
scroll to position [269, 0]
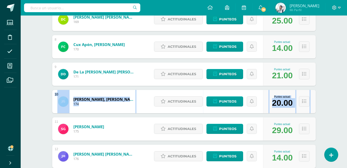
click at [152, 94] on div "Actitudinales Punteos" at bounding box center [208, 101] width 112 height 23
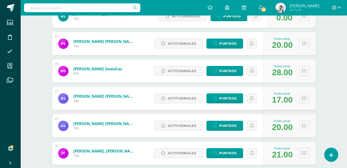
scroll to position [739, 0]
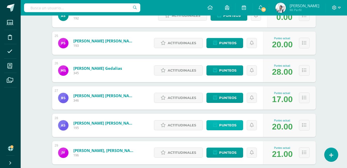
click at [224, 122] on span "Punteos" at bounding box center [227, 125] width 17 height 10
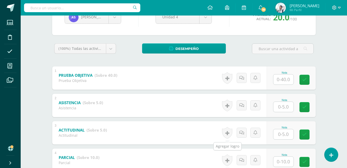
scroll to position [210, 0]
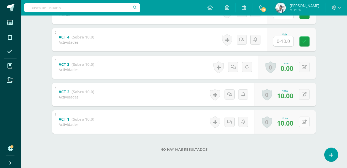
click at [304, 120] on icon at bounding box center [304, 122] width 5 height 4
type input "7"
click at [303, 95] on button at bounding box center [304, 94] width 11 height 11
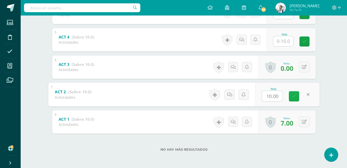
click at [292, 98] on link at bounding box center [294, 96] width 10 height 10
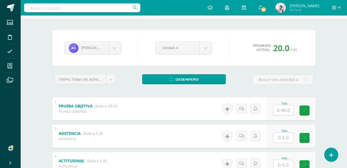
scroll to position [0, 0]
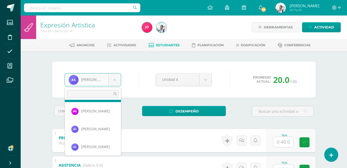
scroll to position [430, 0]
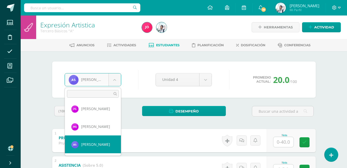
select select "557"
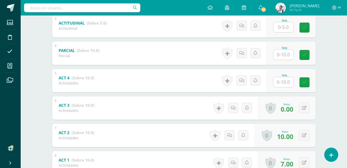
scroll to position [210, 0]
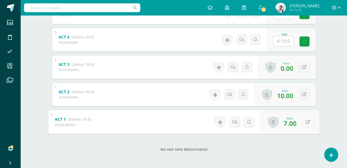
click at [303, 119] on button at bounding box center [308, 122] width 11 height 11
type input "10"
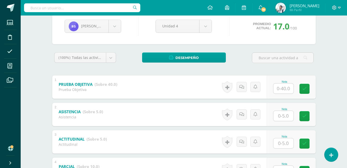
scroll to position [0, 0]
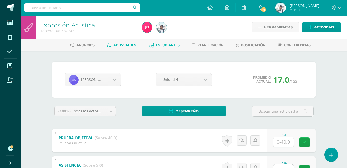
click at [126, 47] on link "Actividades" at bounding box center [121, 45] width 29 height 8
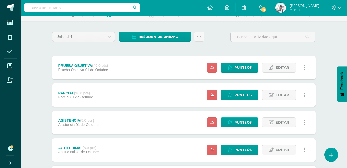
scroll to position [168, 0]
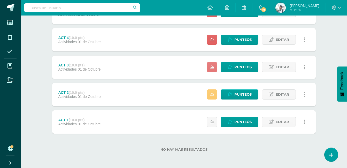
click at [214, 67] on icon at bounding box center [212, 67] width 4 height 4
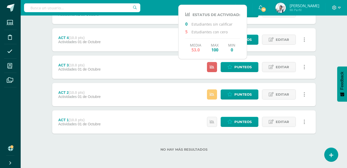
click at [189, 69] on div "ACT 3 (10.0 pts) Actividades 01 de Octubre Punteos Editar Historial de activida…" at bounding box center [184, 67] width 264 height 23
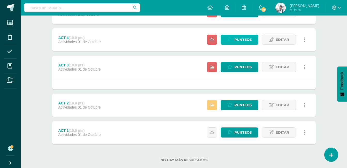
click at [247, 37] on span "Punteos" at bounding box center [243, 40] width 17 height 10
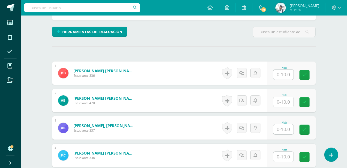
scroll to position [118, 0]
click at [288, 77] on input "text" at bounding box center [284, 74] width 20 height 10
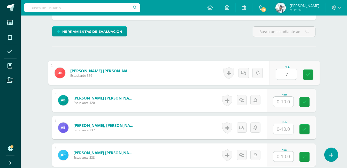
type input "7"
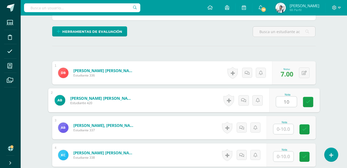
type input "10"
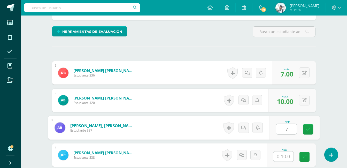
type input "7"
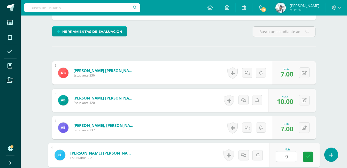
type input "9"
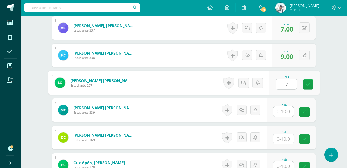
type input "7"
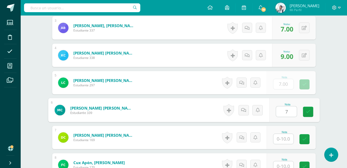
type input "7"
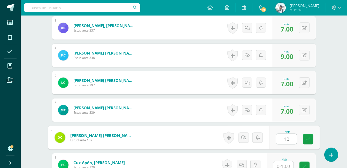
type input "10"
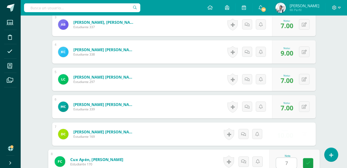
type input "7"
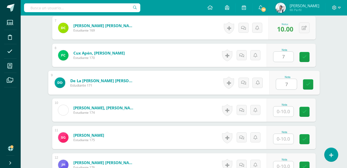
type input "7"
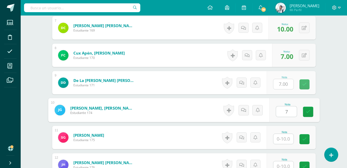
type input "7"
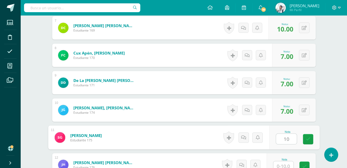
type input "10"
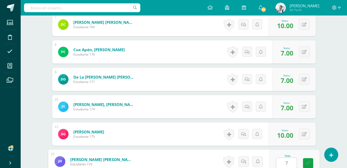
type input "7"
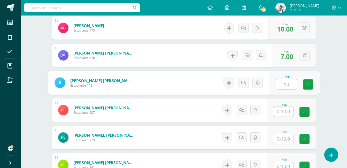
type input "10"
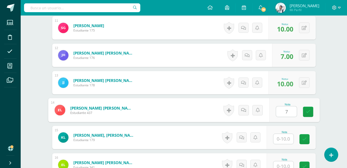
type input "7"
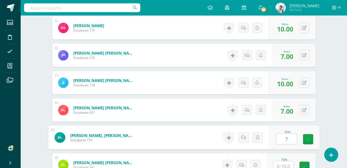
type input "7"
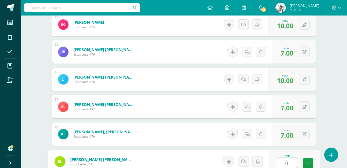
type input "0"
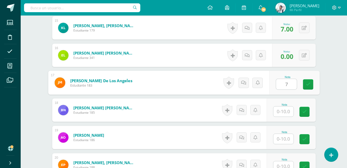
type input "7"
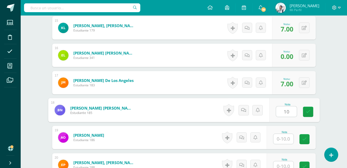
type input "10"
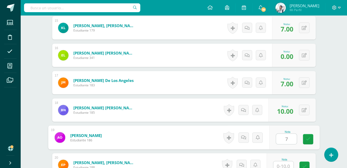
type input "7"
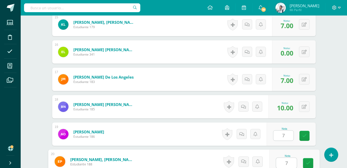
type input "7"
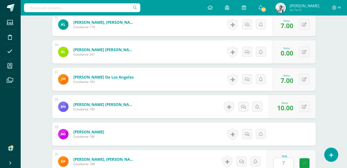
scroll to position [657, 0]
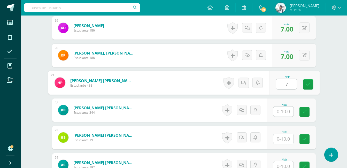
type input "7"
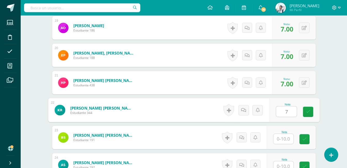
type input "7"
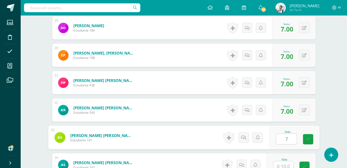
type input "7"
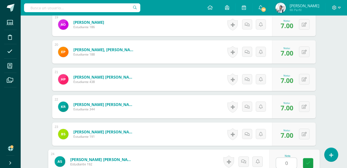
type input "0"
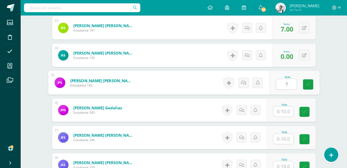
type input "7"
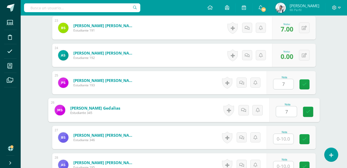
type input "7"
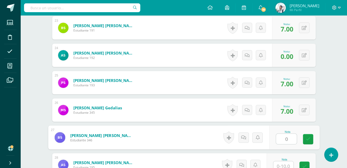
type input "0"
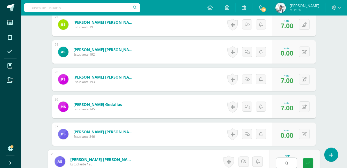
type input "0"
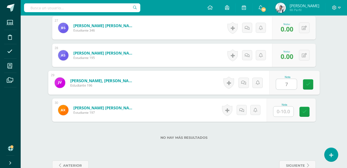
type input "7"
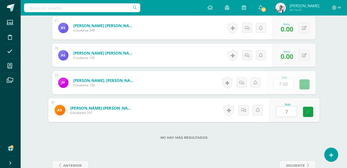
type input "7"
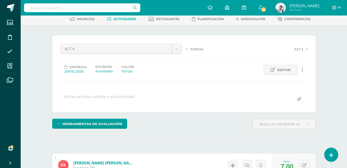
scroll to position [0, 0]
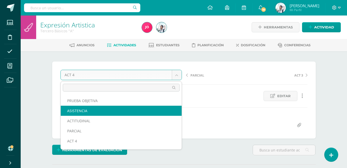
select select "/dashboard/teacher/grade-activity/22997/"
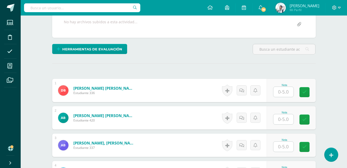
scroll to position [104, 0]
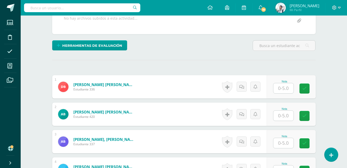
click at [279, 89] on input "text" at bounding box center [284, 88] width 20 height 10
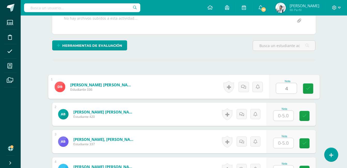
type input "4"
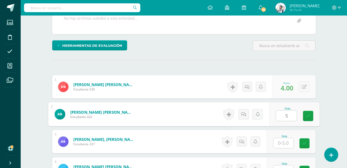
type input "5"
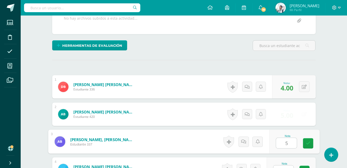
type input "5"
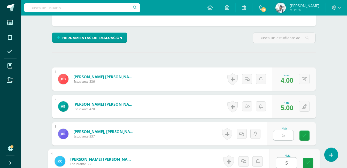
type input "5"
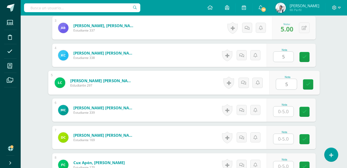
type input "5"
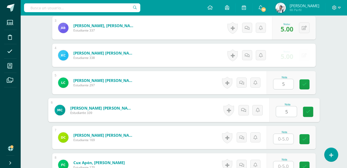
type input "5"
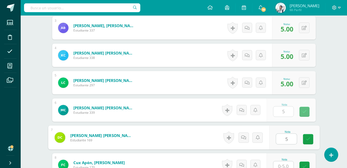
type input "5"
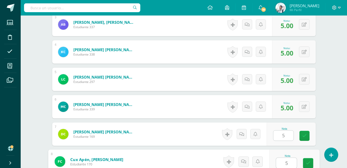
type input "5"
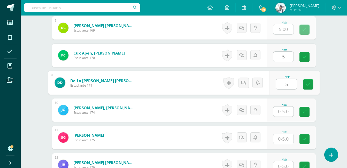
type input "5"
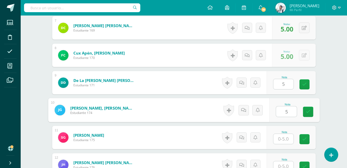
type input "5"
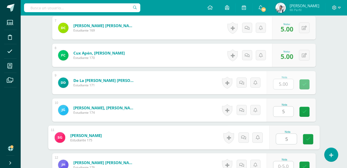
type input "5"
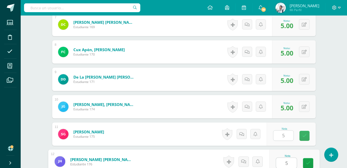
type input "5"
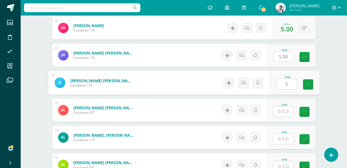
type input "5"
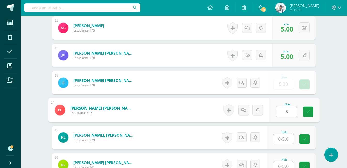
type input "5"
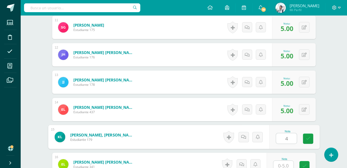
type input "4"
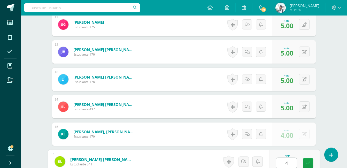
type input "4"
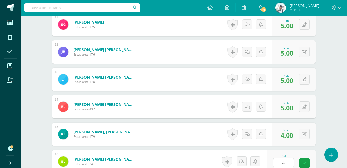
scroll to position [547, 0]
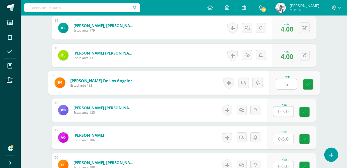
type input "5"
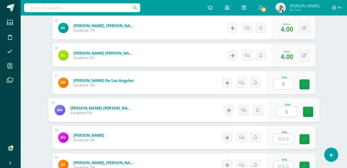
type input "5"
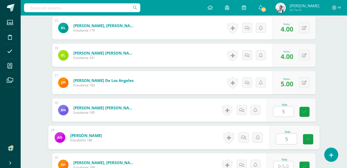
type input "5"
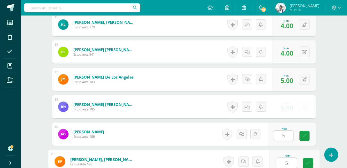
type input "5"
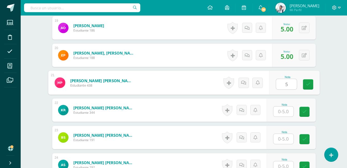
type input "5"
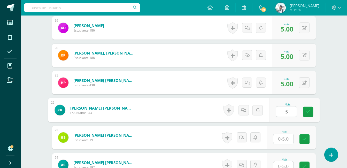
type input "5"
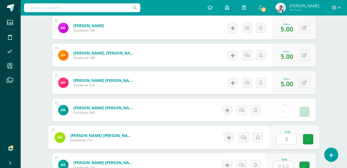
type input "5"
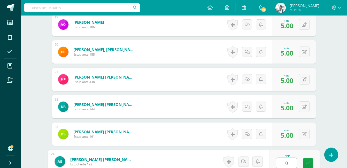
type input "0"
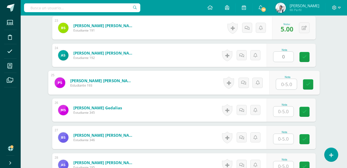
type input "0"
type input "4"
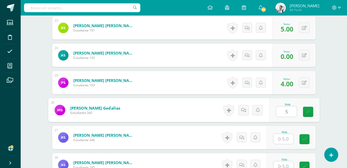
type input "5"
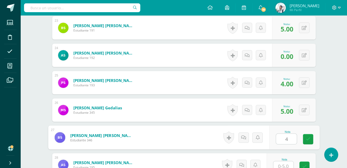
type input "4"
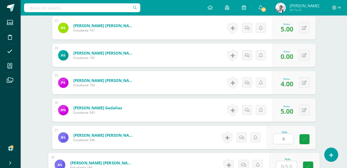
scroll to position [770, 0]
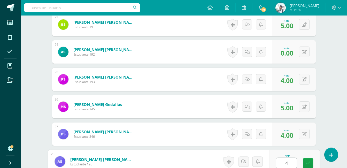
type input "4"
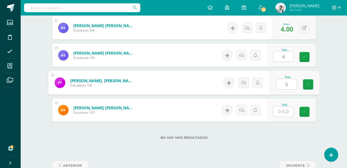
type input "5"
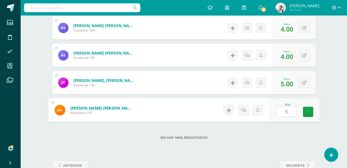
type input "5"
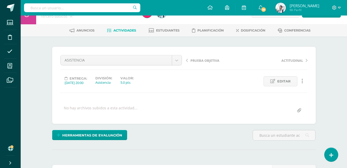
scroll to position [0, 0]
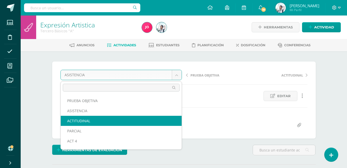
select select "/dashboard/teacher/grade-activity/22998/"
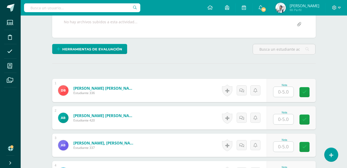
scroll to position [104, 0]
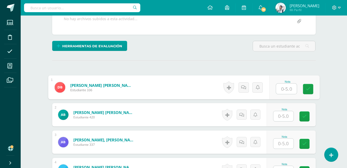
click at [289, 89] on input "text" at bounding box center [286, 89] width 21 height 10
type input "5"
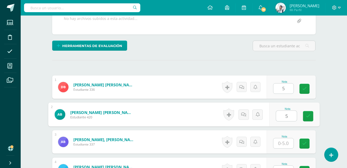
type input "5"
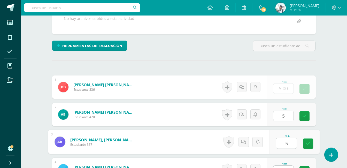
type input "5"
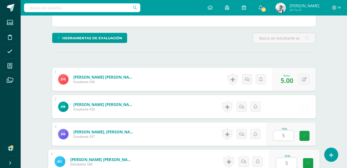
type input "5"
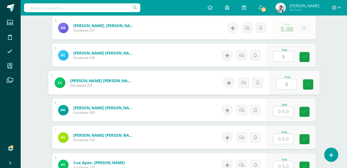
type input "5"
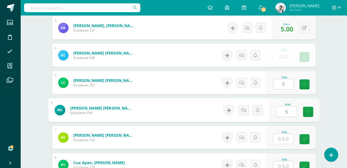
type input "5"
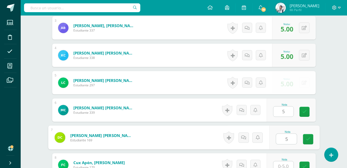
type input "5"
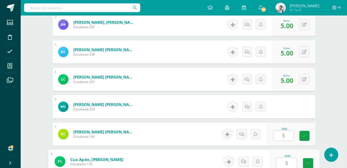
type input "5"
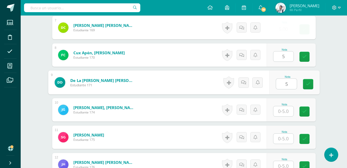
type input "5"
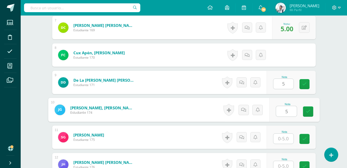
type input "5"
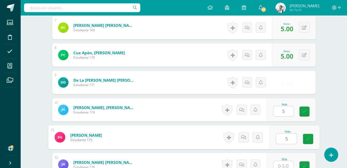
type input "5"
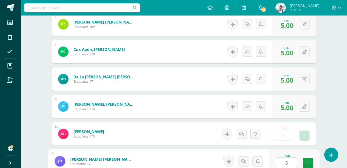
type input "5"
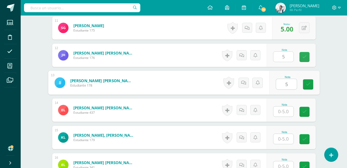
type input "5"
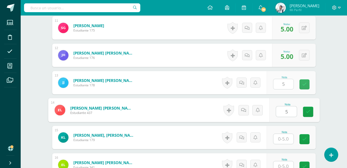
type input "5"
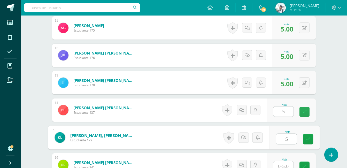
type input "5"
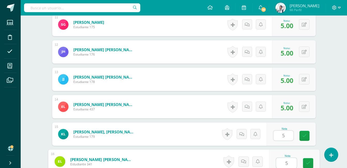
type input "5"
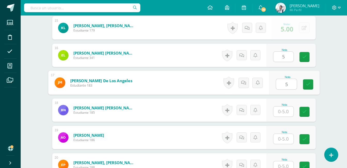
type input "5"
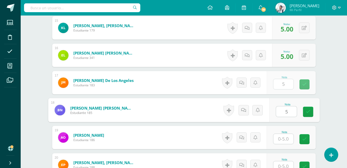
type input "5"
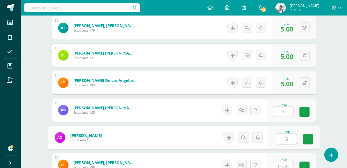
type input "5"
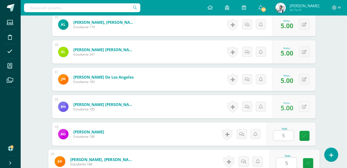
type input "5"
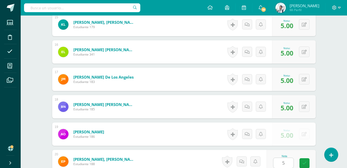
scroll to position [657, 0]
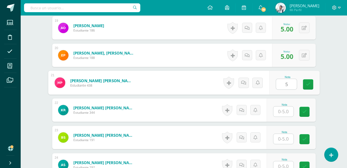
type input "5"
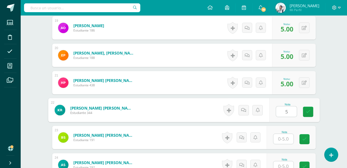
type input "5"
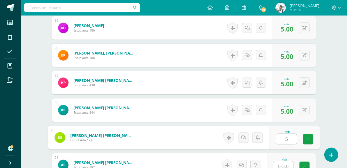
type input "5"
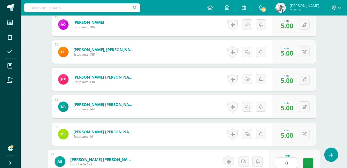
type input "0"
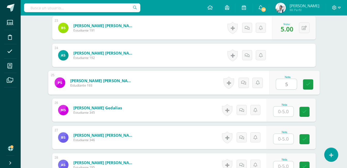
type input "5"
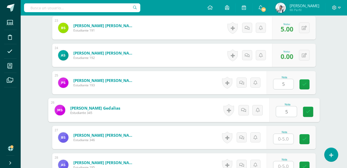
type input "5"
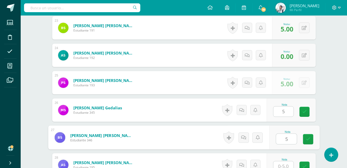
type input "5"
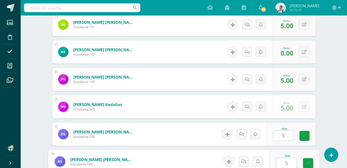
type input "5"
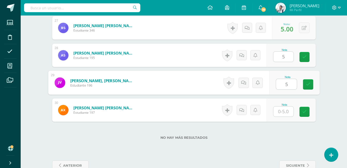
type input "5"
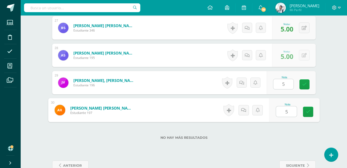
type input "5"
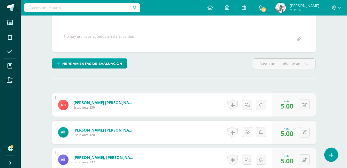
scroll to position [0, 0]
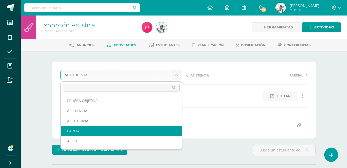
select select "/dashboard/teacher/grade-activity/22996/"
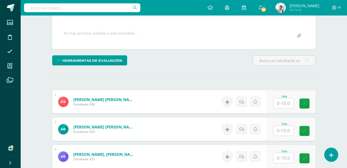
scroll to position [96, 0]
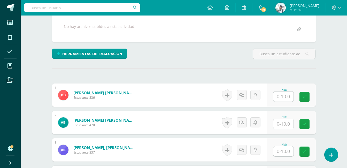
click at [286, 95] on input "text" at bounding box center [284, 97] width 20 height 10
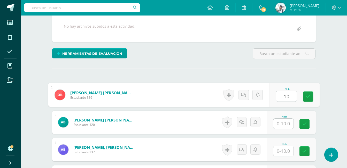
type input "10"
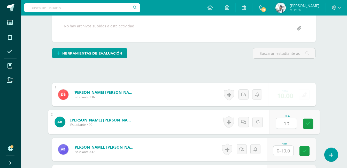
type input "10"
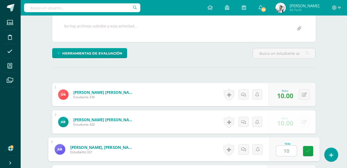
type input "10"
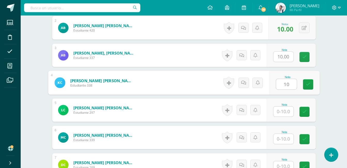
type input "10"
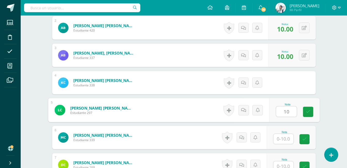
type input "10"
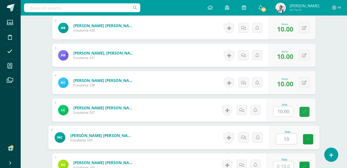
type input "10"
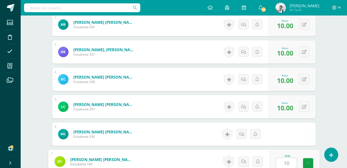
type input "10"
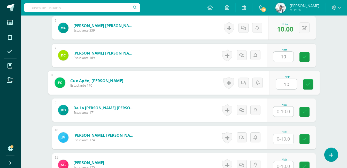
type input "10"
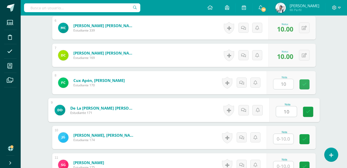
type input "10"
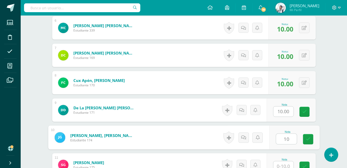
type input "10"
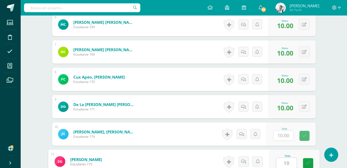
type input "10"
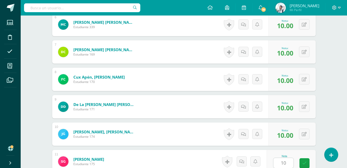
scroll to position [410, 0]
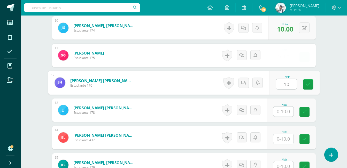
type input "10"
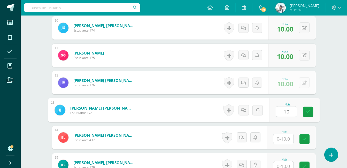
type input "10"
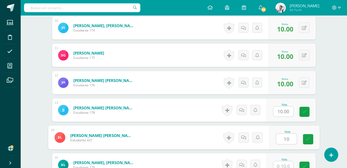
type input "10"
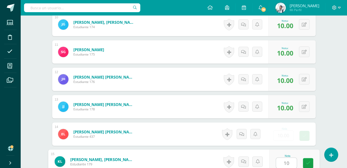
type input "10"
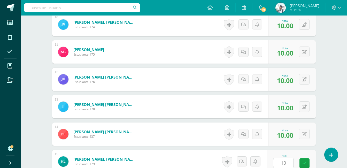
scroll to position [520, 0]
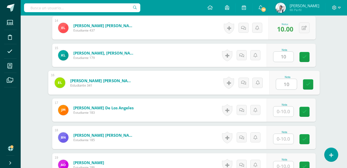
type input "10"
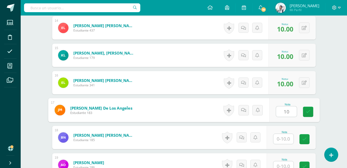
type input "10"
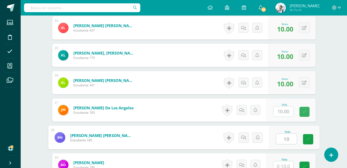
type input "10"
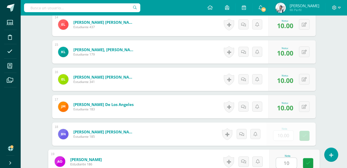
type input "10"
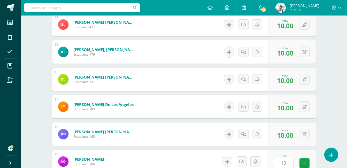
scroll to position [629, 0]
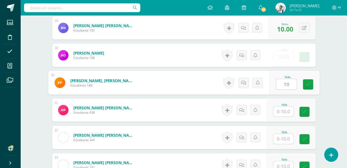
type input "10"
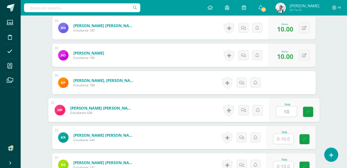
type input "10"
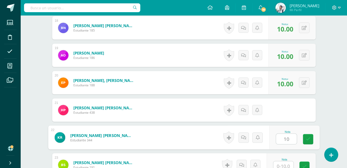
type input "10"
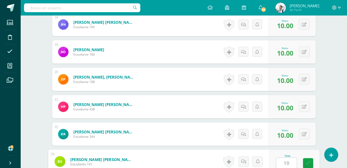
type input "10"
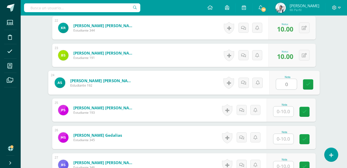
type input "0"
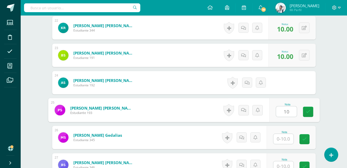
type input "10"
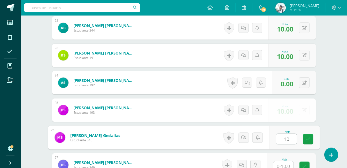
type input "10"
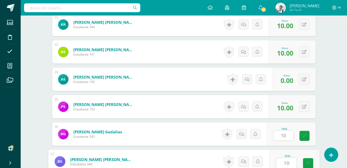
type input "10"
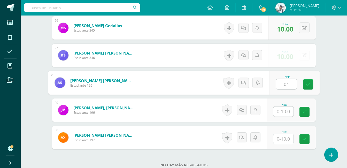
type input "01"
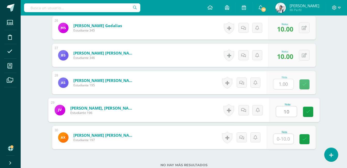
type input "10"
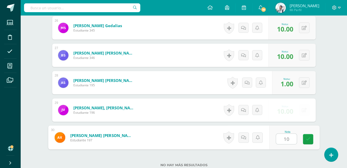
type input "10"
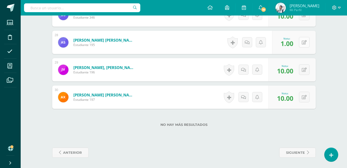
click at [307, 41] on button at bounding box center [304, 42] width 11 height 11
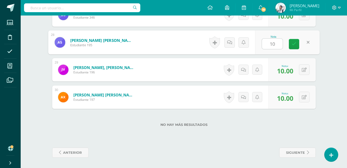
type input "10"
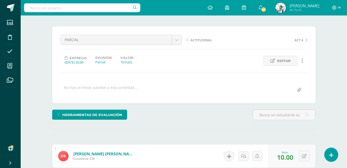
scroll to position [0, 0]
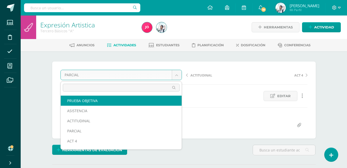
select select "/dashboard/teacher/grade-activity/22999/"
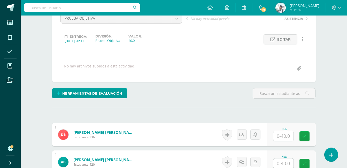
scroll to position [64, 0]
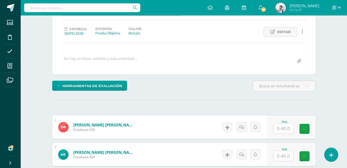
click at [281, 130] on input "text" at bounding box center [284, 129] width 20 height 10
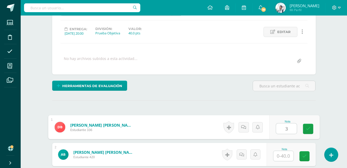
scroll to position [64, 0]
type input "35"
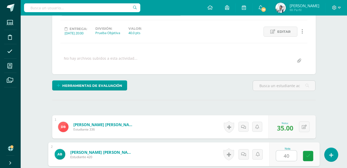
type input "40"
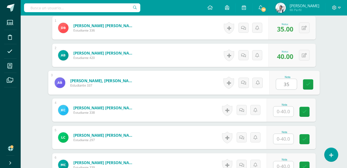
type input "35"
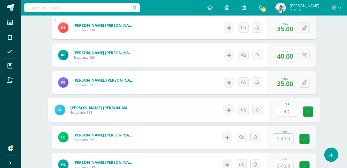
type input "40"
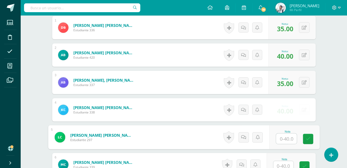
scroll to position [164, 0]
type input "35"
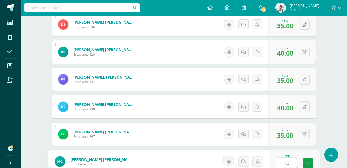
type input "40"
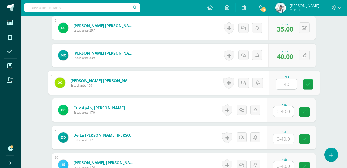
type input "40"
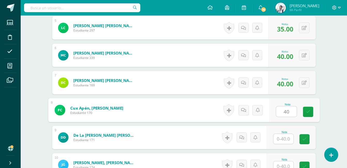
type input "40"
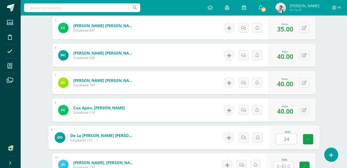
type input "34"
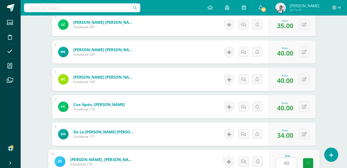
type input "40"
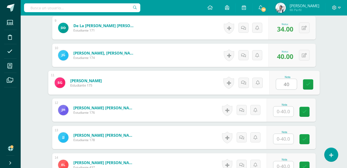
type input "40"
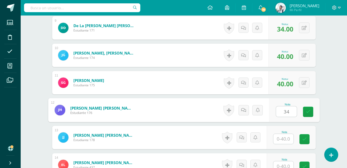
type input "34"
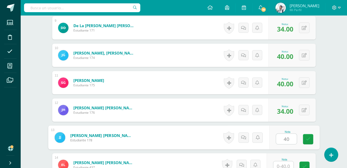
type input "40"
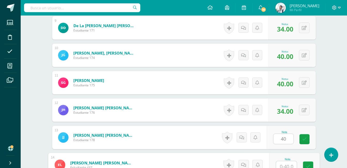
scroll to position [386, 0]
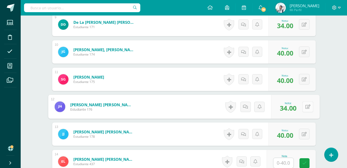
click at [301, 108] on div "0 Logros Logros obtenidos Aún no hay logros agregados Nota: 34.00" at bounding box center [295, 107] width 49 height 24
click at [308, 107] on icon at bounding box center [307, 106] width 5 height 4
type input "35"
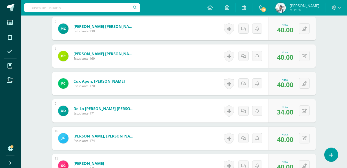
scroll to position [301, 0]
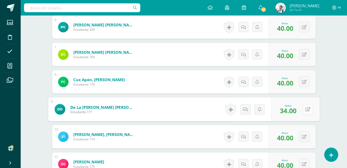
click at [307, 109] on button at bounding box center [308, 109] width 11 height 11
type input "35"
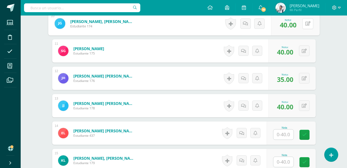
scroll to position [415, 0]
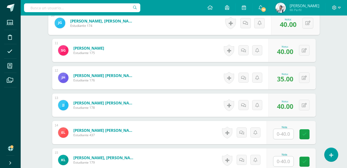
click at [290, 132] on input "text" at bounding box center [284, 134] width 20 height 10
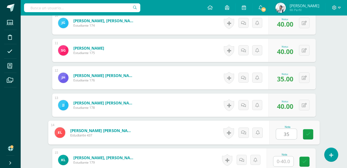
type input "35"
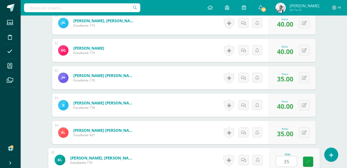
type input "35"
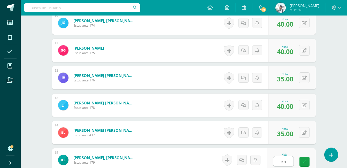
scroll to position [520, 0]
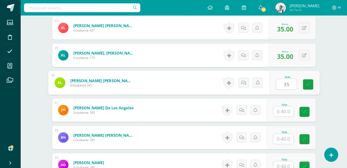
type input "35"
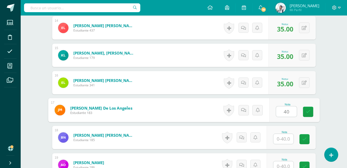
type input "40"
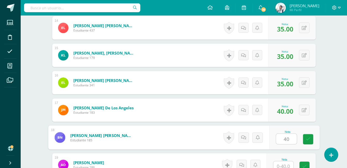
type input "40"
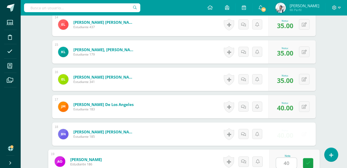
type input "40"
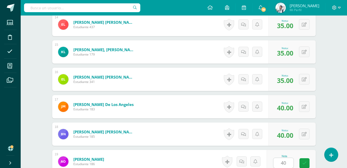
scroll to position [629, 0]
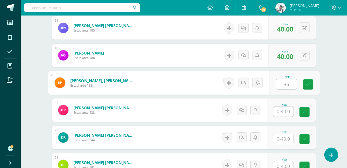
type input "35"
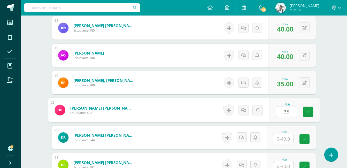
type input "35"
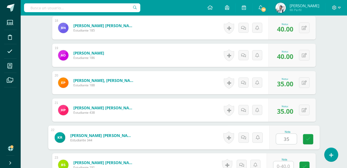
type input "35"
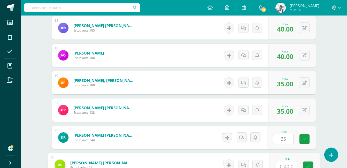
scroll to position [633, 0]
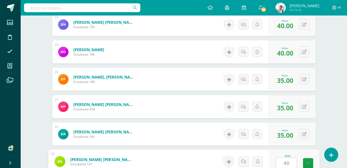
type input "40"
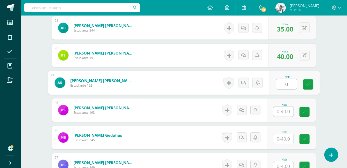
type input "0"
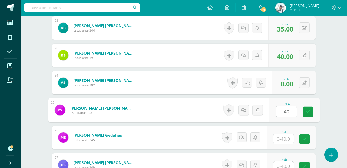
type input "40"
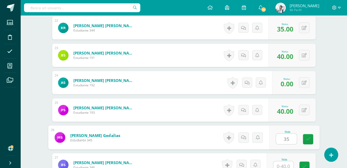
type input "35"
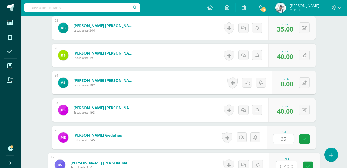
scroll to position [742, 0]
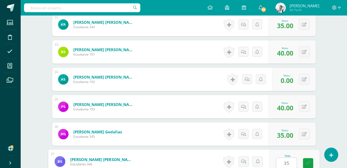
type input "35"
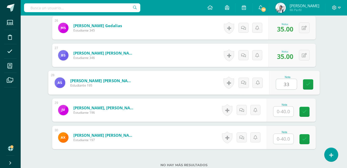
type input "33"
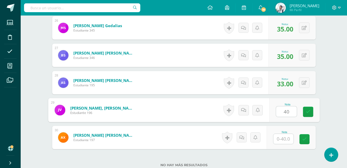
type input "40"
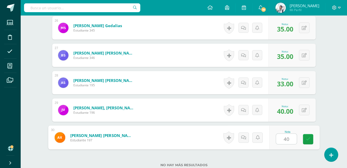
type input "40"
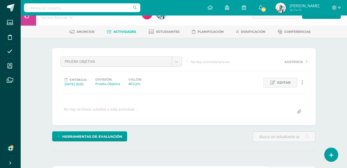
scroll to position [0, 0]
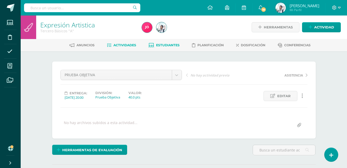
click at [169, 43] on span "Estudiantes" at bounding box center [168, 45] width 24 height 4
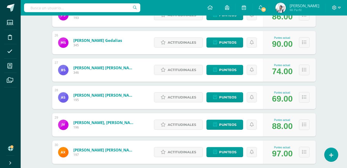
scroll to position [767, 0]
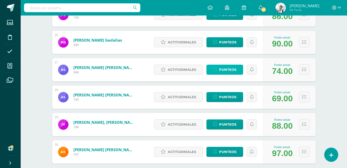
click at [222, 70] on span "Punteos" at bounding box center [227, 70] width 17 height 10
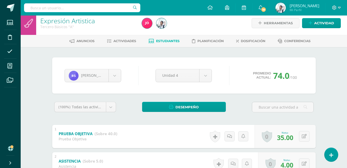
scroll to position [3, 0]
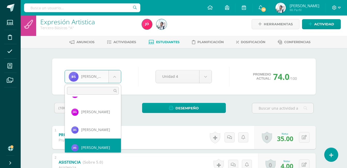
scroll to position [446, 0]
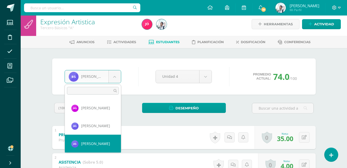
select select "405"
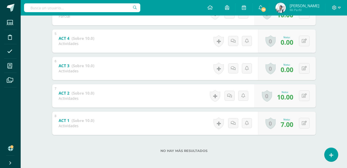
scroll to position [210, 0]
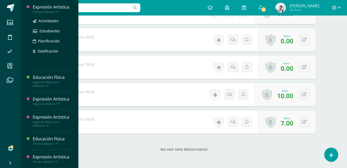
click at [54, 10] on div "Expresión Artistica" at bounding box center [52, 7] width 39 height 6
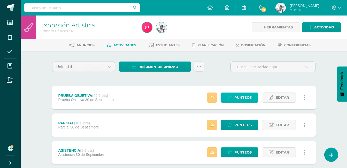
click at [246, 100] on span "Punteos" at bounding box center [243, 98] width 17 height 10
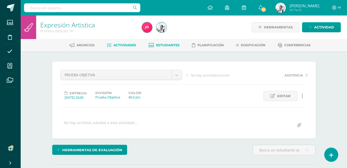
click at [175, 47] on span "Estudiantes" at bounding box center [168, 45] width 24 height 4
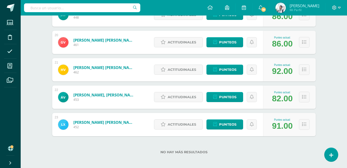
scroll to position [605, 0]
